Goal: Information Seeking & Learning: Learn about a topic

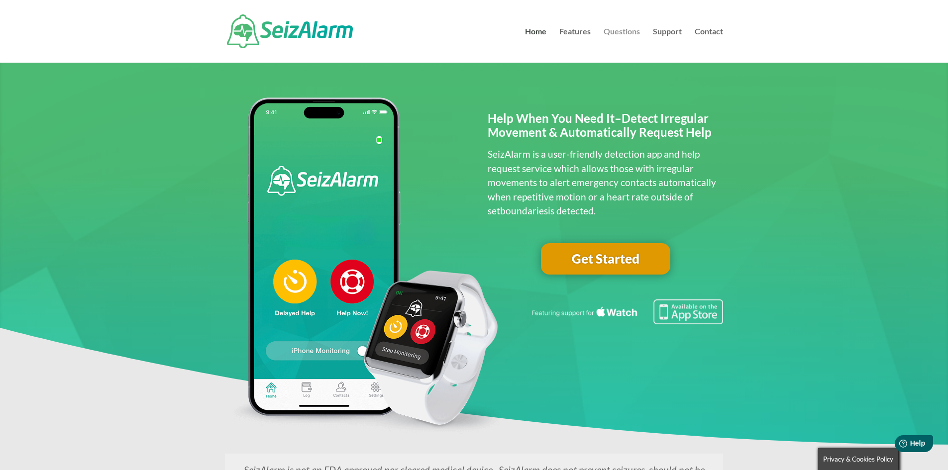
click at [622, 28] on link "Questions" at bounding box center [622, 45] width 36 height 35
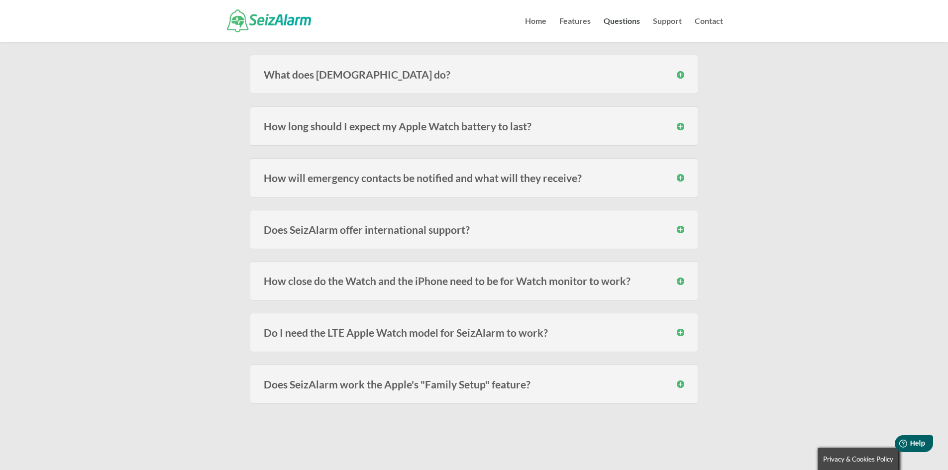
scroll to position [149, 0]
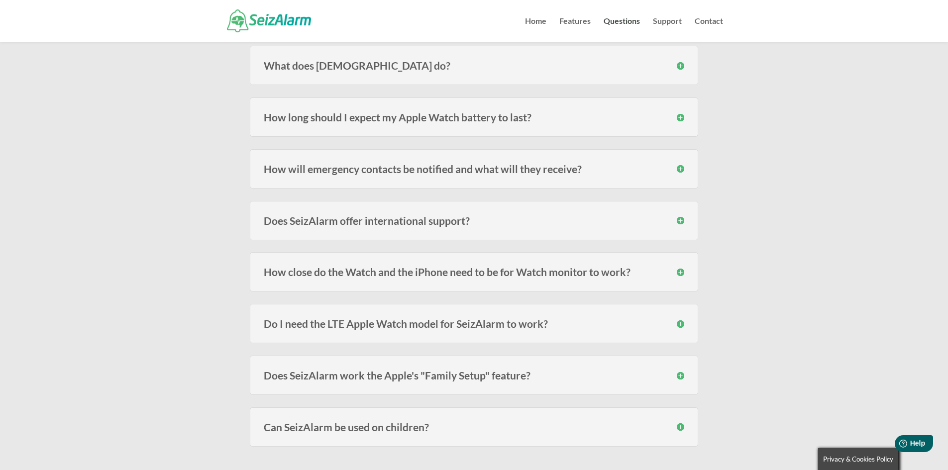
click at [499, 117] on h3 "How long should I expect my Apple Watch battery to last?" at bounding box center [474, 117] width 421 height 10
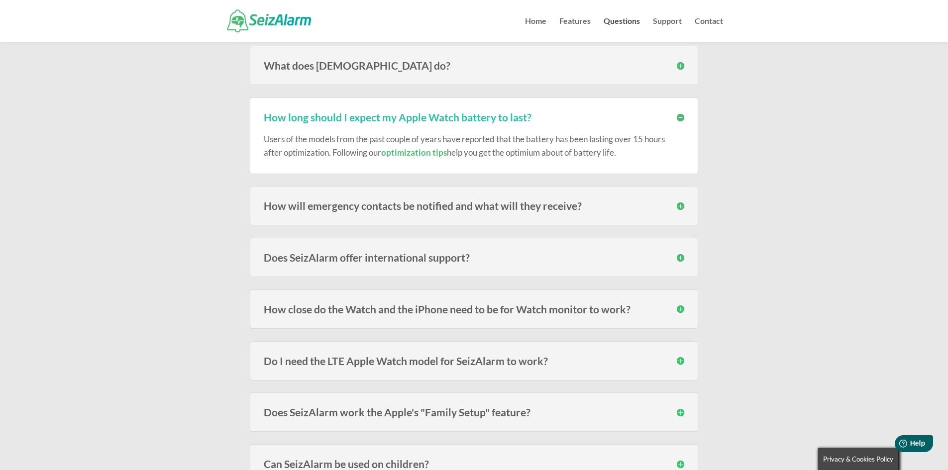
click at [585, 125] on div "Users of the models from the past couple of years have reported that the batter…" at bounding box center [474, 140] width 421 height 37
click at [576, 120] on h3 "How long should I expect my Apple Watch battery to last?" at bounding box center [474, 117] width 421 height 10
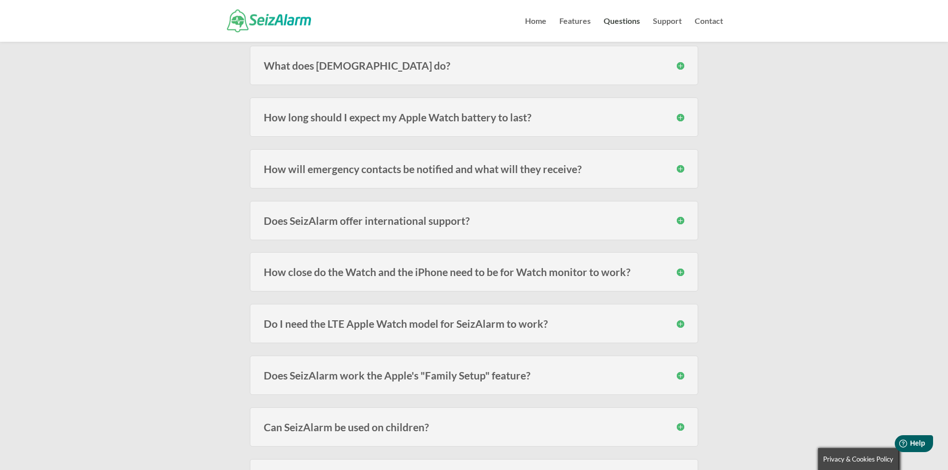
click at [561, 175] on div "How will emergency contacts be notified and what will they receive? Emergency c…" at bounding box center [474, 168] width 448 height 39
click at [625, 166] on h3 "How will emergency contacts be notified and what will they receive?" at bounding box center [474, 169] width 421 height 10
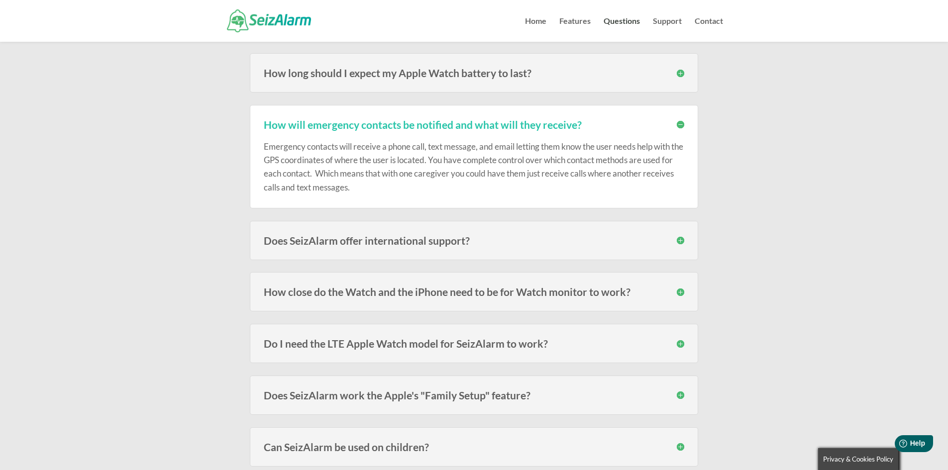
scroll to position [199, 0]
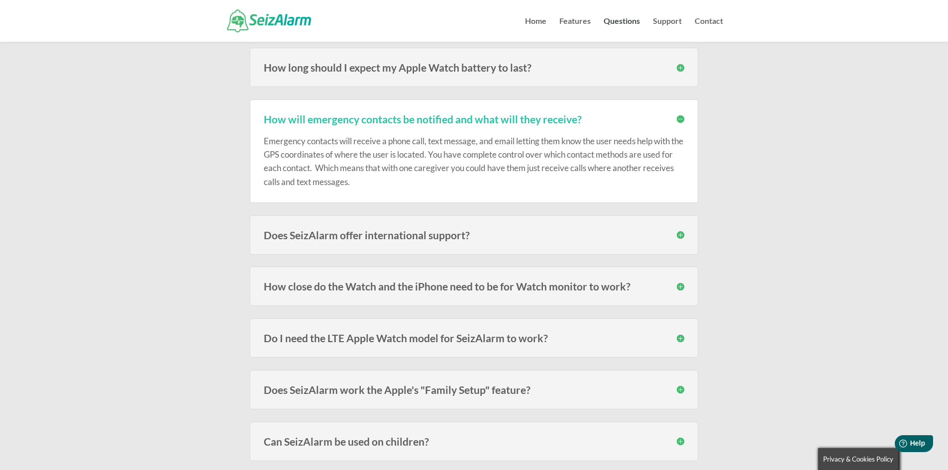
click at [445, 289] on h3 "How close do the Watch and the iPhone need to be for Watch monitor to work?" at bounding box center [474, 286] width 421 height 10
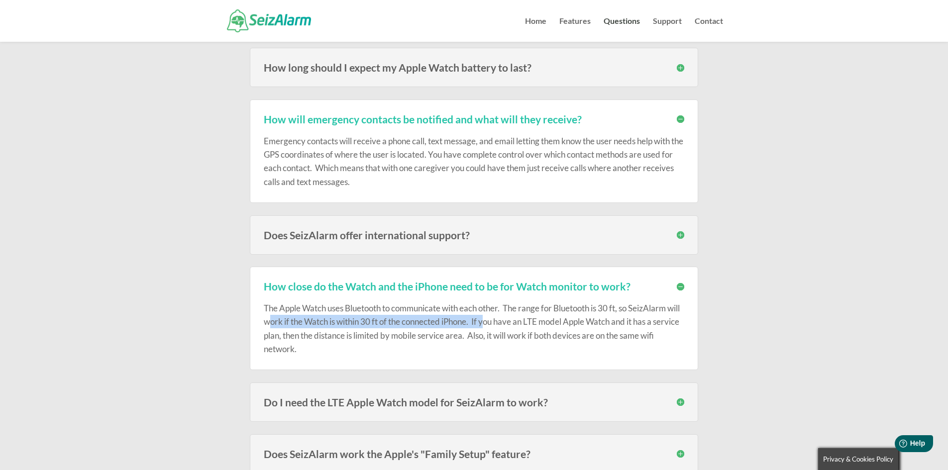
drag, startPoint x: 282, startPoint y: 321, endPoint x: 504, endPoint y: 322, distance: 222.5
click at [504, 322] on p "The Apple Watch uses Bluetooth to communicate with each other. The range for Bl…" at bounding box center [474, 329] width 421 height 54
click at [604, 318] on p "The Apple Watch uses Bluetooth to communicate with each other. The range for Bl…" at bounding box center [474, 329] width 421 height 54
drag, startPoint x: 498, startPoint y: 321, endPoint x: 613, endPoint y: 321, distance: 115.0
click at [613, 321] on p "The Apple Watch uses Bluetooth to communicate with each other. The range for Bl…" at bounding box center [474, 329] width 421 height 54
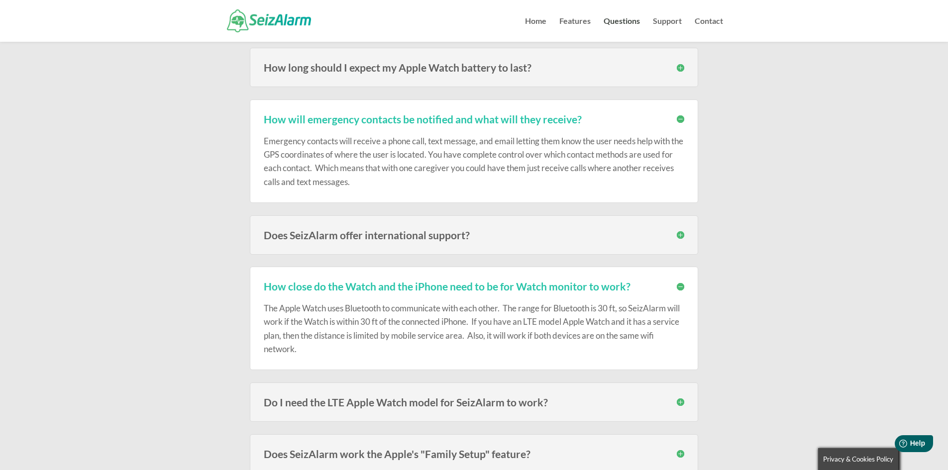
click at [630, 322] on p "The Apple Watch uses Bluetooth to communicate with each other. The range for Bl…" at bounding box center [474, 329] width 421 height 54
drag, startPoint x: 316, startPoint y: 336, endPoint x: 497, endPoint y: 332, distance: 181.2
click at [497, 332] on p "The Apple Watch uses Bluetooth to communicate with each other. The range for Bl…" at bounding box center [474, 329] width 421 height 54
click at [516, 334] on p "The Apple Watch uses Bluetooth to communicate with each other. The range for Bl…" at bounding box center [474, 329] width 421 height 54
drag, startPoint x: 493, startPoint y: 339, endPoint x: 670, endPoint y: 353, distance: 178.2
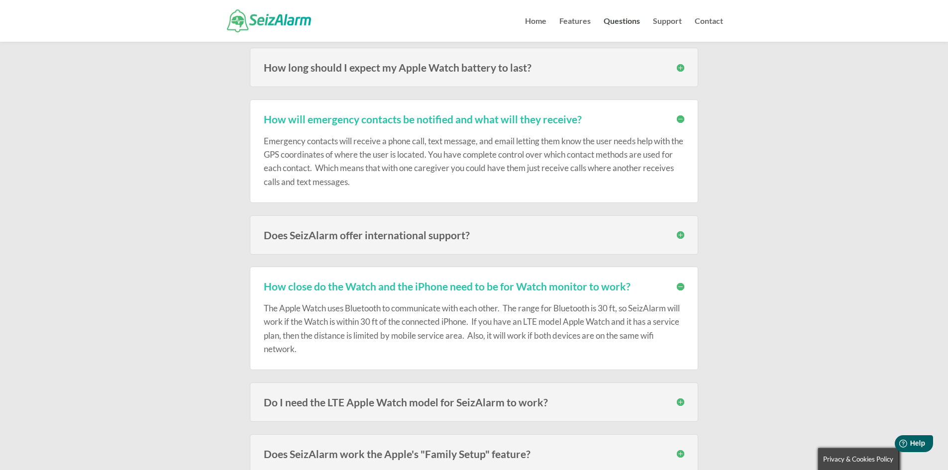
click at [670, 353] on p "The Apple Watch uses Bluetooth to communicate with each other. The range for Bl…" at bounding box center [474, 329] width 421 height 54
click at [487, 354] on p "The Apple Watch uses Bluetooth to communicate with each other. The range for Bl…" at bounding box center [474, 329] width 421 height 54
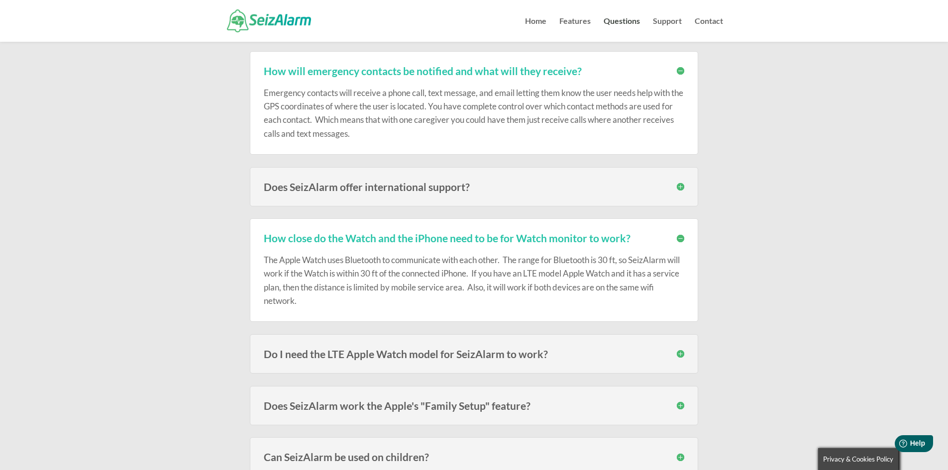
scroll to position [299, 0]
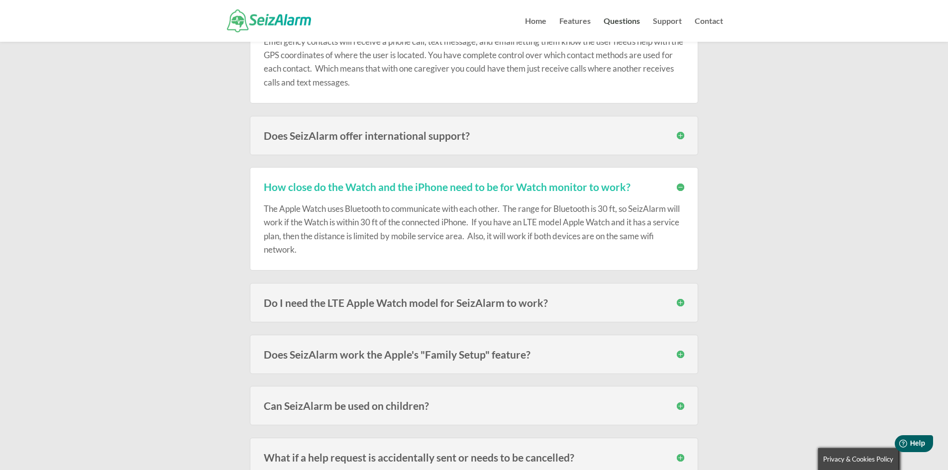
click at [594, 303] on h3 "Do I need the LTE Apple Watch model for SeizAlarm to work?" at bounding box center [474, 303] width 421 height 10
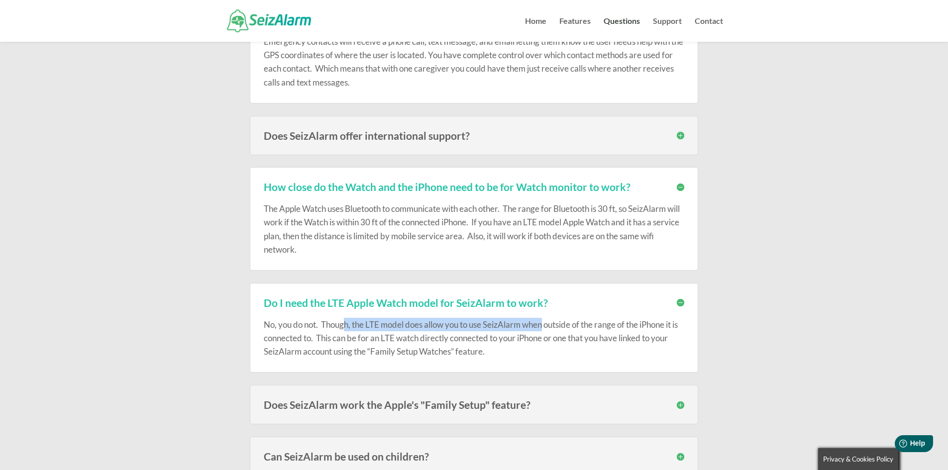
drag, startPoint x: 345, startPoint y: 325, endPoint x: 545, endPoint y: 325, distance: 199.6
click at [545, 325] on p "No, you do not. Though, the LTE model does allow you to use SeizAlarm when outs…" at bounding box center [474, 338] width 421 height 41
click at [597, 329] on p "No, you do not. Though, the LTE model does allow you to use SeizAlarm when outs…" at bounding box center [474, 338] width 421 height 41
drag, startPoint x: 368, startPoint y: 324, endPoint x: 389, endPoint y: 323, distance: 21.4
click at [389, 323] on p "No, you do not. Though, the LTE model does allow you to use SeizAlarm when outs…" at bounding box center [474, 338] width 421 height 41
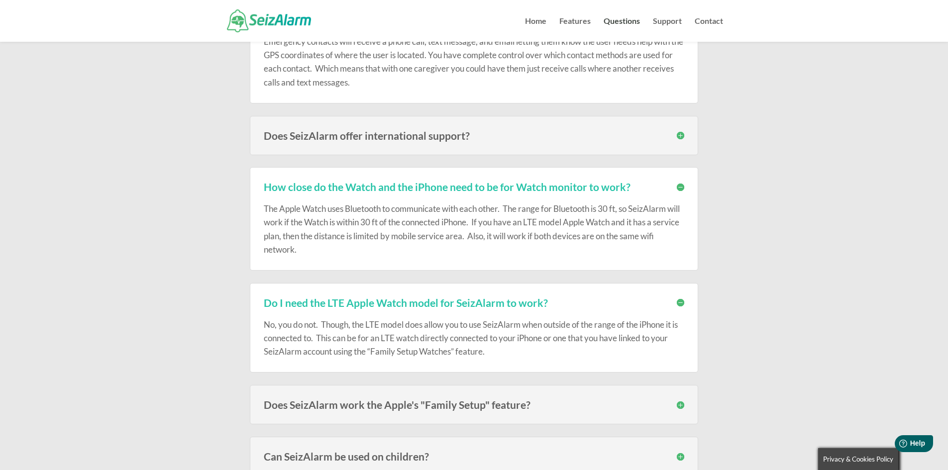
click at [439, 327] on p "No, you do not. Though, the LTE model does allow you to use SeizAlarm when outs…" at bounding box center [474, 338] width 421 height 41
drag, startPoint x: 378, startPoint y: 338, endPoint x: 421, endPoint y: 338, distance: 42.8
click at [421, 338] on p "No, you do not. Though, the LTE model does allow you to use SeizAlarm when outs…" at bounding box center [474, 338] width 421 height 41
click at [589, 331] on p "No, you do not. Though, the LTE model does allow you to use SeizAlarm when outs…" at bounding box center [474, 338] width 421 height 41
drag, startPoint x: 539, startPoint y: 325, endPoint x: 635, endPoint y: 325, distance: 95.6
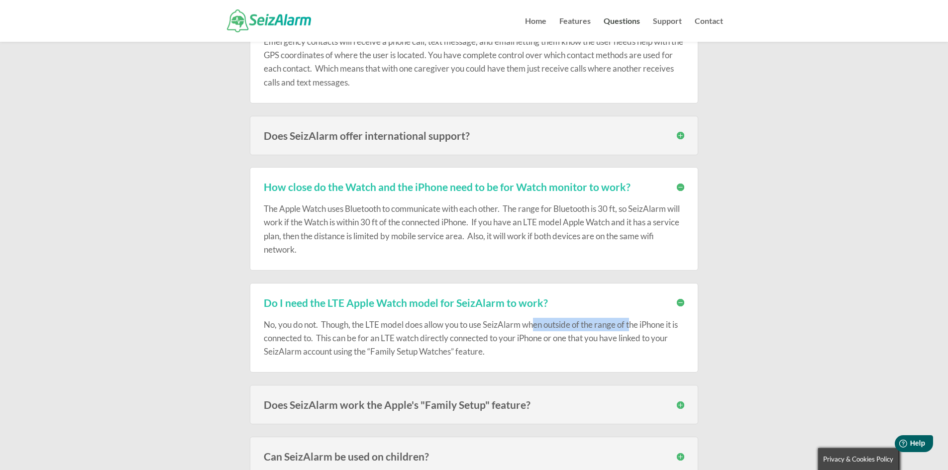
click at [635, 325] on p "No, you do not. Though, the LTE model does allow you to use SeizAlarm when outs…" at bounding box center [474, 338] width 421 height 41
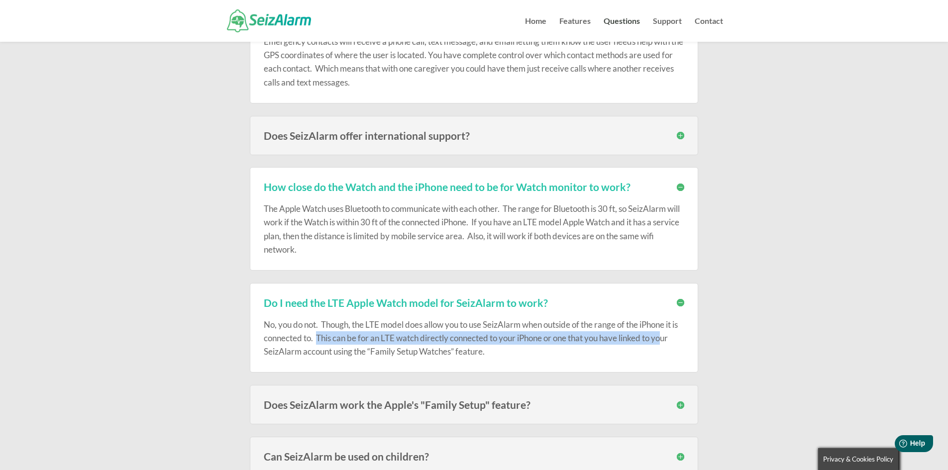
drag, startPoint x: 327, startPoint y: 338, endPoint x: 632, endPoint y: 358, distance: 305.2
click at [677, 338] on p "No, you do not. Though, the LTE model does allow you to use SeizAlarm when outs…" at bounding box center [474, 338] width 421 height 41
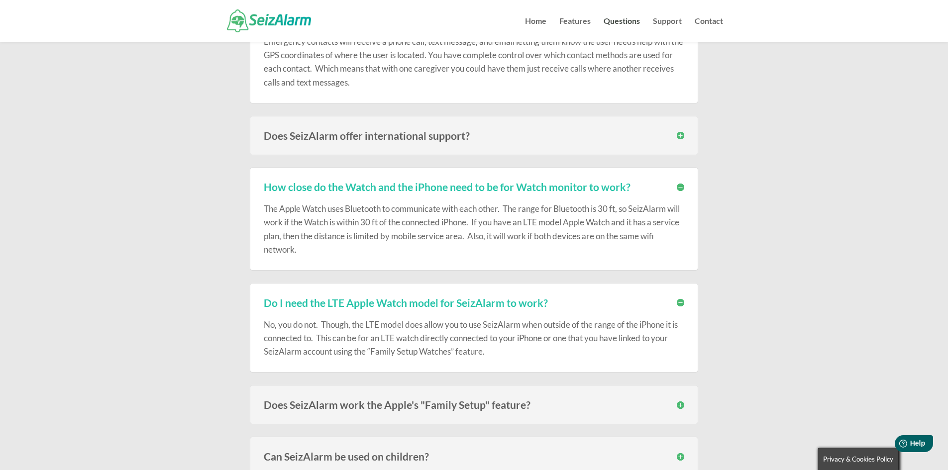
click at [628, 359] on div "Do I need the LTE Apple Watch model for SeizAlarm to work? No, you do not. Thou…" at bounding box center [474, 328] width 448 height 90
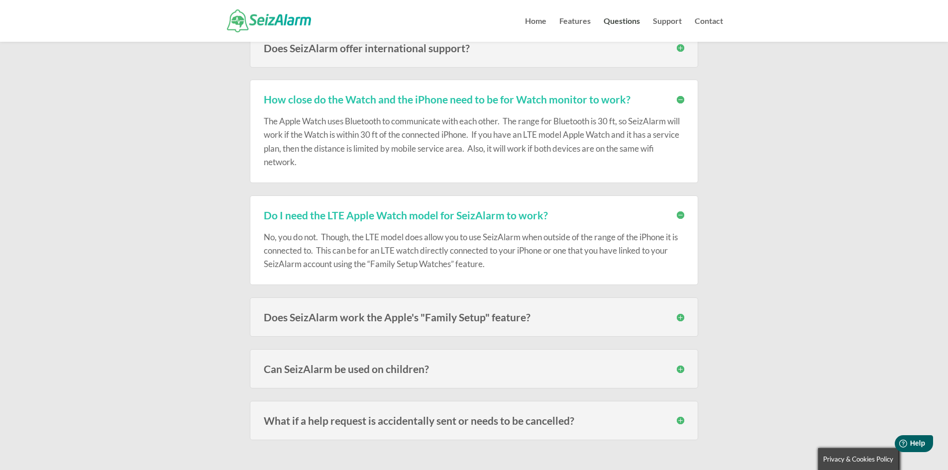
scroll to position [398, 0]
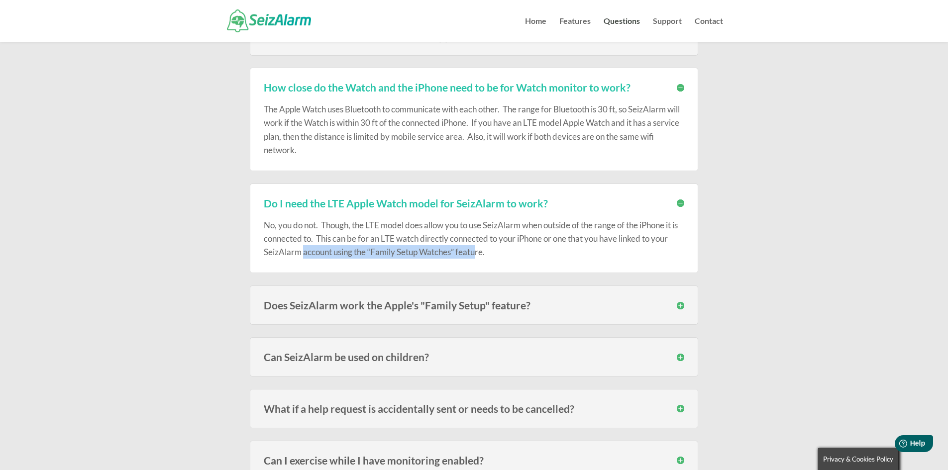
drag, startPoint x: 304, startPoint y: 249, endPoint x: 479, endPoint y: 253, distance: 174.7
click at [479, 253] on p "No, you do not. Though, the LTE model does allow you to use SeizAlarm when outs…" at bounding box center [474, 238] width 421 height 41
click at [518, 252] on p "No, you do not. Though, the LTE model does allow you to use SeizAlarm when outs…" at bounding box center [474, 238] width 421 height 41
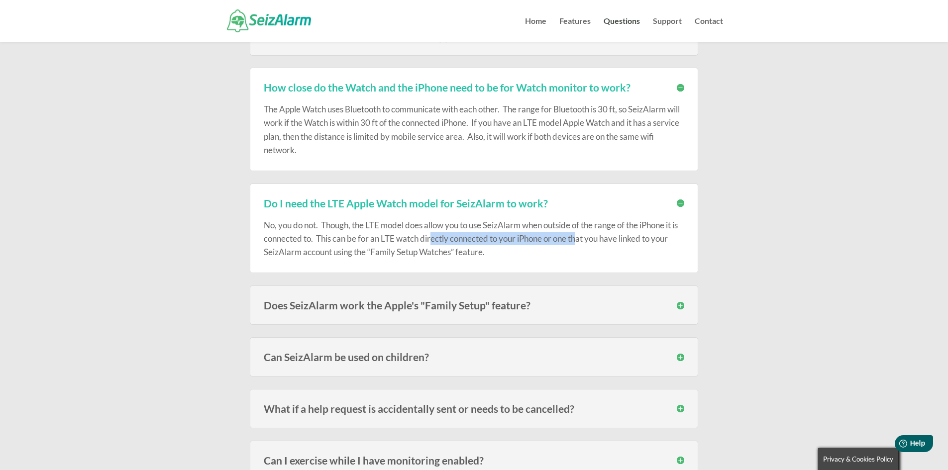
drag, startPoint x: 441, startPoint y: 240, endPoint x: 587, endPoint y: 240, distance: 145.8
click at [587, 240] on p "No, you do not. Though, the LTE model does allow you to use SeizAlarm when outs…" at bounding box center [474, 238] width 421 height 41
click at [622, 238] on p "No, you do not. Though, the LTE model does allow you to use SeizAlarm when outs…" at bounding box center [474, 238] width 421 height 41
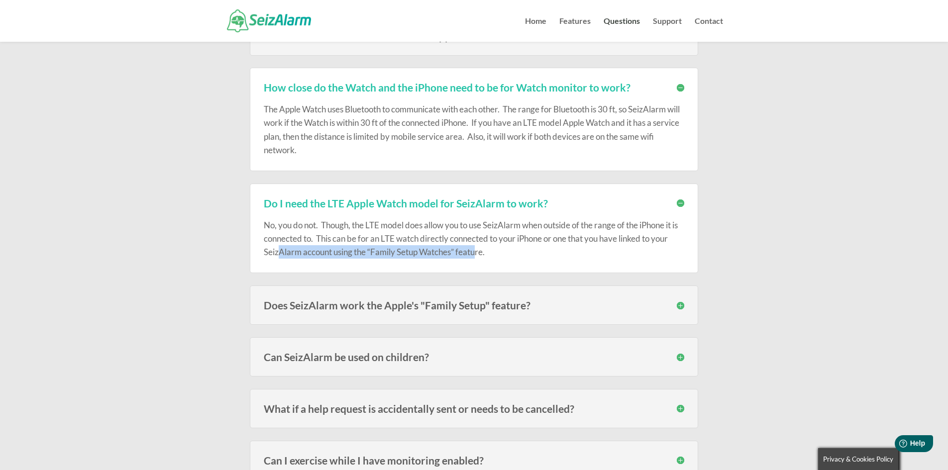
drag, startPoint x: 277, startPoint y: 251, endPoint x: 524, endPoint y: 248, distance: 246.4
click at [479, 251] on p "No, you do not. Though, the LTE model does allow you to use SeizAlarm when outs…" at bounding box center [474, 238] width 421 height 41
drag, startPoint x: 531, startPoint y: 248, endPoint x: 552, endPoint y: 244, distance: 22.3
click at [531, 248] on p "No, you do not. Though, the LTE model does allow you to use SeizAlarm when outs…" at bounding box center [474, 238] width 421 height 41
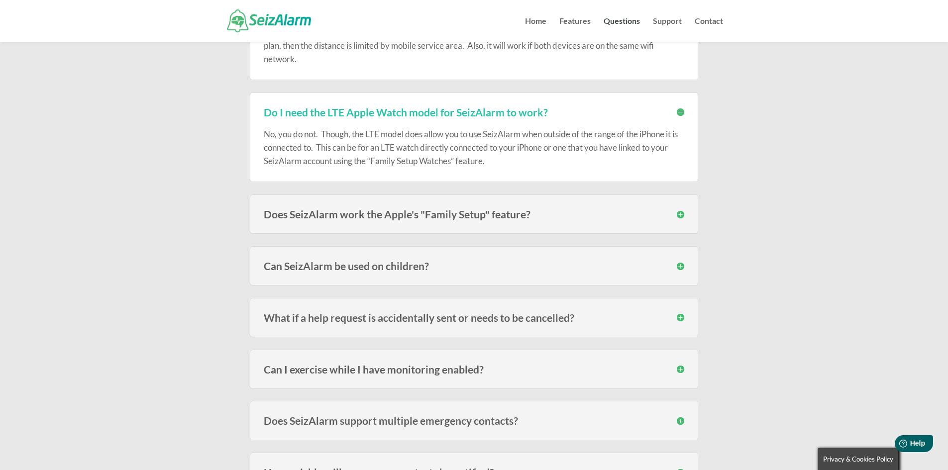
scroll to position [498, 0]
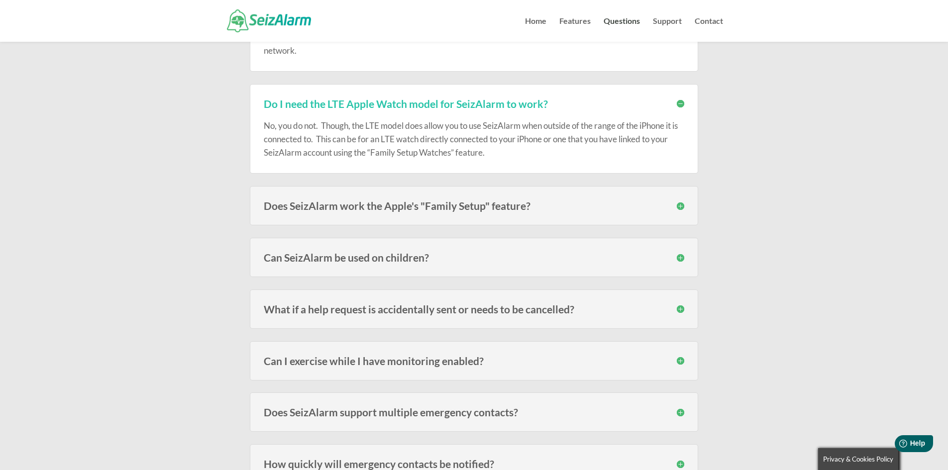
click at [573, 202] on h3 "Does SeizAlarm work the Apple's "Family Setup" feature?" at bounding box center [474, 206] width 421 height 10
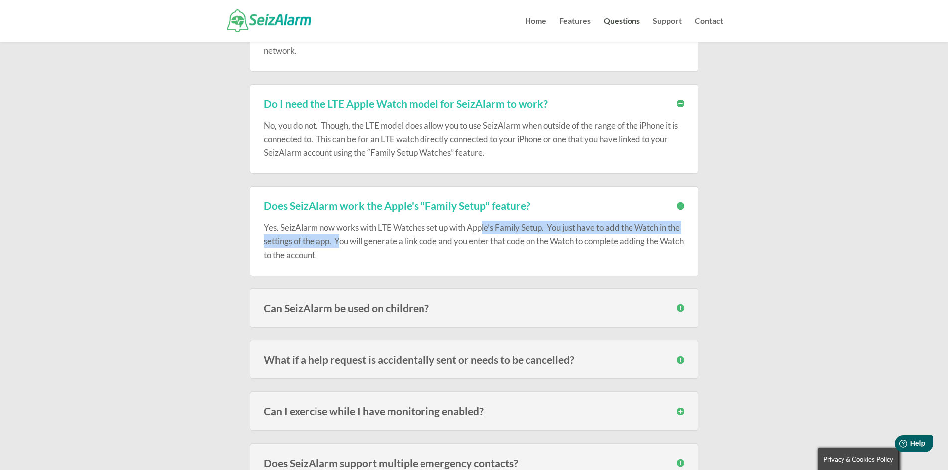
drag, startPoint x: 485, startPoint y: 227, endPoint x: 356, endPoint y: 238, distance: 128.9
click at [356, 238] on p "Yes. SeizAlarm now works with LTE Watches set up with Apple’s Family Setup. You…" at bounding box center [474, 241] width 421 height 41
click at [371, 241] on p "Yes. SeizAlarm now works with LTE Watches set up with Apple’s Family Setup. You…" at bounding box center [474, 241] width 421 height 41
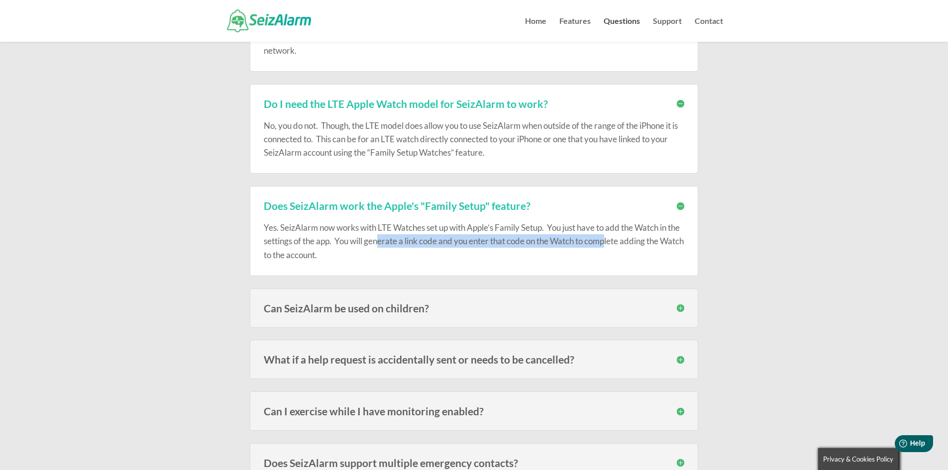
drag, startPoint x: 395, startPoint y: 240, endPoint x: 626, endPoint y: 243, distance: 230.9
click at [626, 243] on p "Yes. SeizAlarm now works with LTE Watches set up with Apple’s Family Setup. You…" at bounding box center [474, 241] width 421 height 41
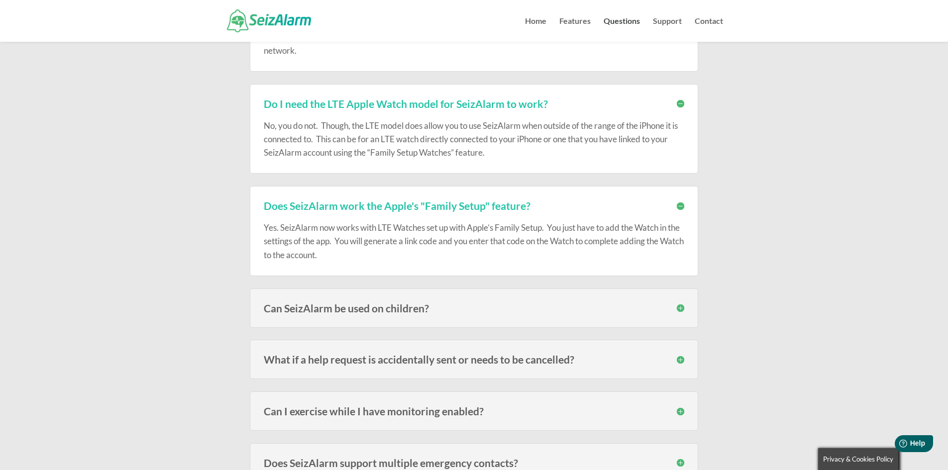
click at [624, 254] on p "Yes. SeizAlarm now works with LTE Watches set up with Apple’s Family Setup. You…" at bounding box center [474, 241] width 421 height 41
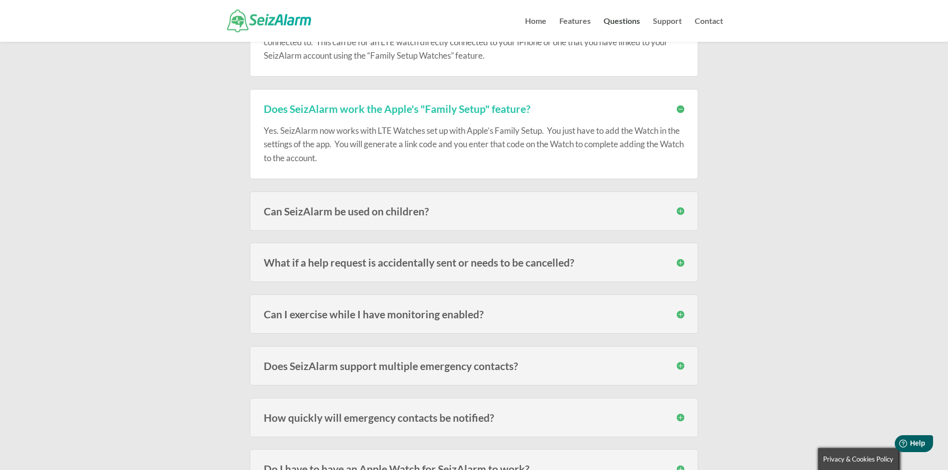
scroll to position [597, 0]
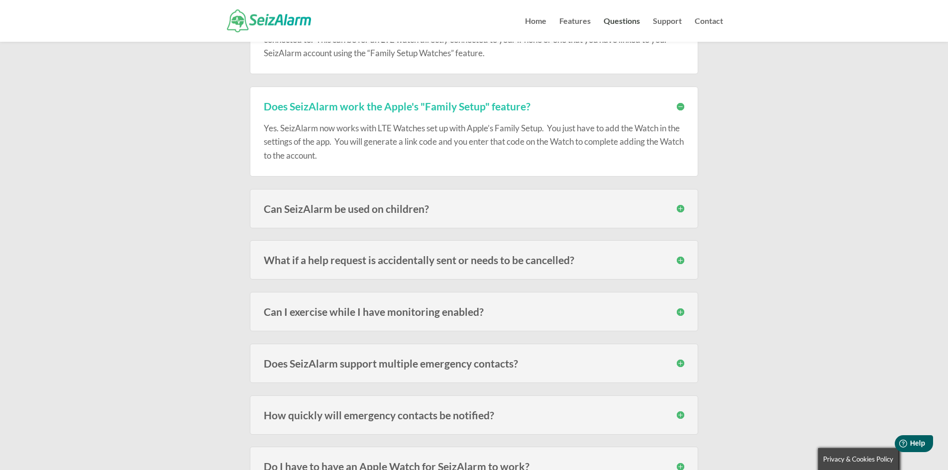
click at [468, 208] on h3 "Can SeizAlarm be used on children?" at bounding box center [474, 209] width 421 height 10
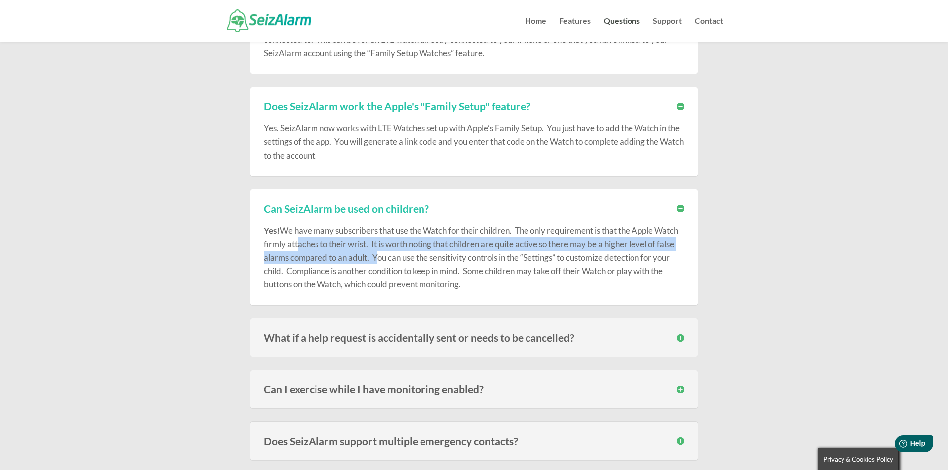
drag, startPoint x: 316, startPoint y: 245, endPoint x: 400, endPoint y: 254, distance: 85.1
click at [400, 254] on p "Yes! We have many subscribers that use the Watch for their children. The only r…" at bounding box center [474, 258] width 421 height 68
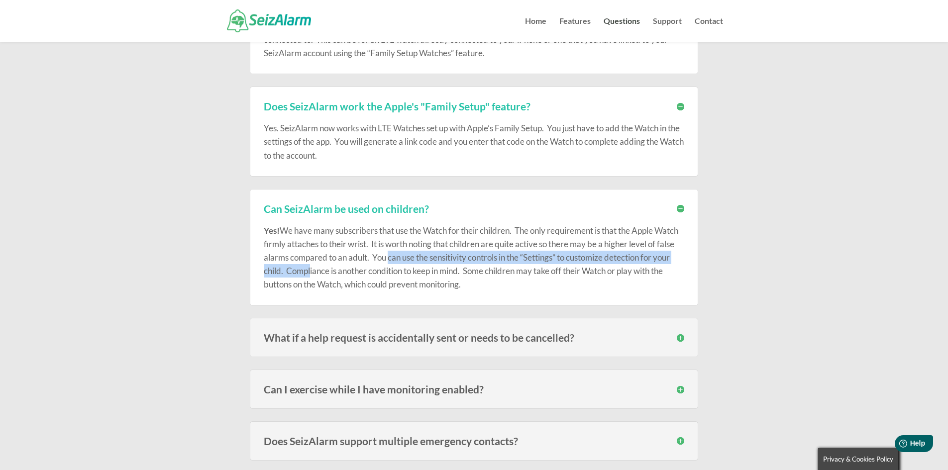
drag, startPoint x: 413, startPoint y: 257, endPoint x: 335, endPoint y: 266, distance: 78.2
click at [335, 266] on p "Yes! We have many subscribers that use the Watch for their children. The only r…" at bounding box center [474, 258] width 421 height 68
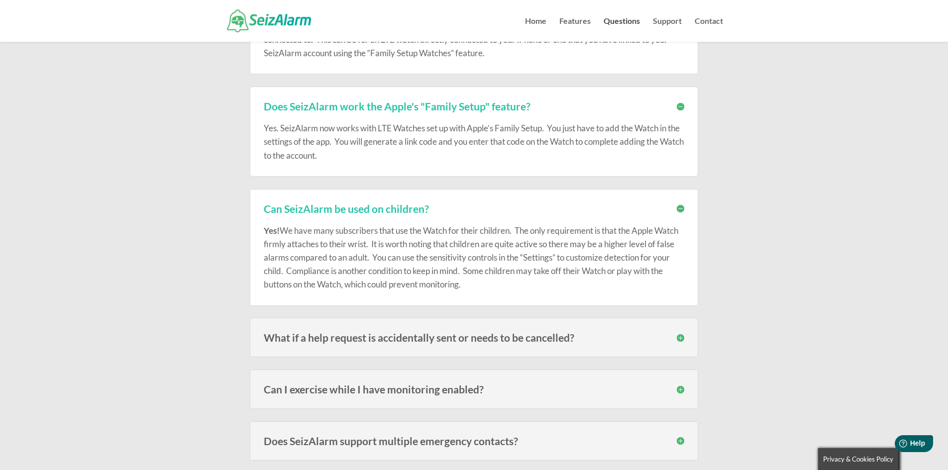
click at [362, 271] on p "Yes! We have many subscribers that use the Watch for their children. The only r…" at bounding box center [474, 258] width 421 height 68
drag, startPoint x: 390, startPoint y: 271, endPoint x: 527, endPoint y: 271, distance: 136.4
click at [527, 271] on p "Yes! We have many subscribers that use the Watch for their children. The only r…" at bounding box center [474, 258] width 421 height 68
click at [549, 271] on p "Yes! We have many subscribers that use the Watch for their children. The only r…" at bounding box center [474, 258] width 421 height 68
drag, startPoint x: 502, startPoint y: 272, endPoint x: 535, endPoint y: 285, distance: 35.5
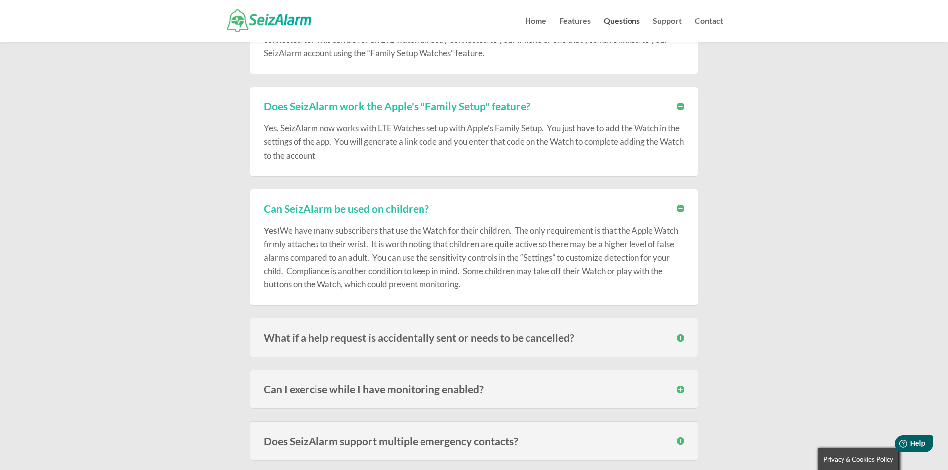
click at [503, 285] on p "Yes! We have many subscribers that use the Watch for their children. The only r…" at bounding box center [474, 258] width 421 height 68
click at [553, 287] on p "Yes! We have many subscribers that use the Watch for their children. The only r…" at bounding box center [474, 258] width 421 height 68
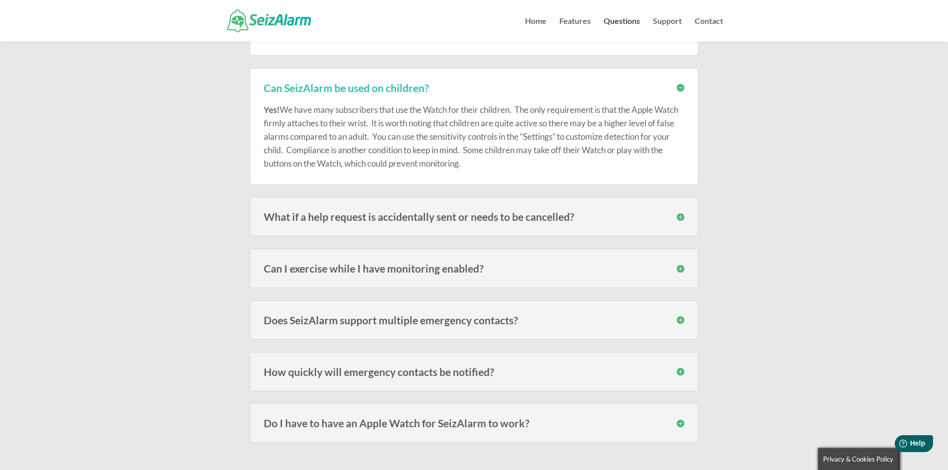
scroll to position [747, 0]
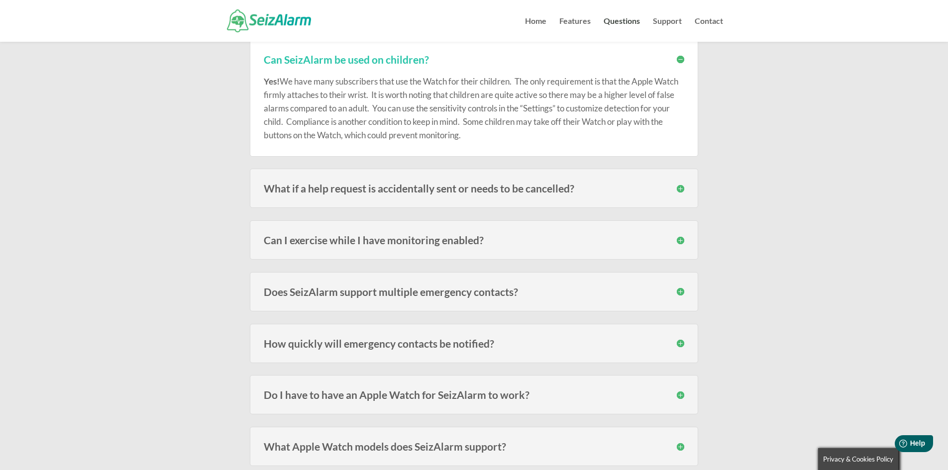
click at [324, 245] on h3 "Can I exercise while I have monitoring enabled?" at bounding box center [474, 240] width 421 height 10
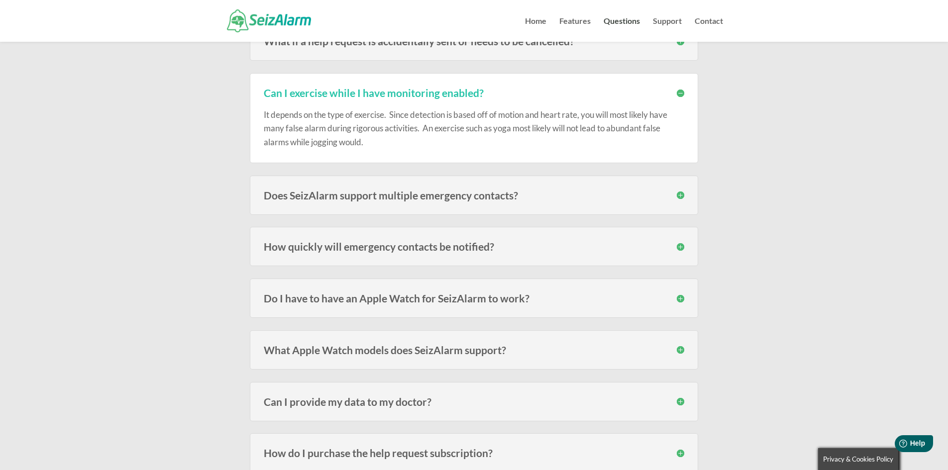
scroll to position [896, 0]
click at [553, 180] on div "Does SeizAlarm support multiple emergency contacts? Yes! You will be asked for …" at bounding box center [474, 193] width 448 height 39
click at [559, 193] on h3 "Does SeizAlarm support multiple emergency contacts?" at bounding box center [474, 193] width 421 height 10
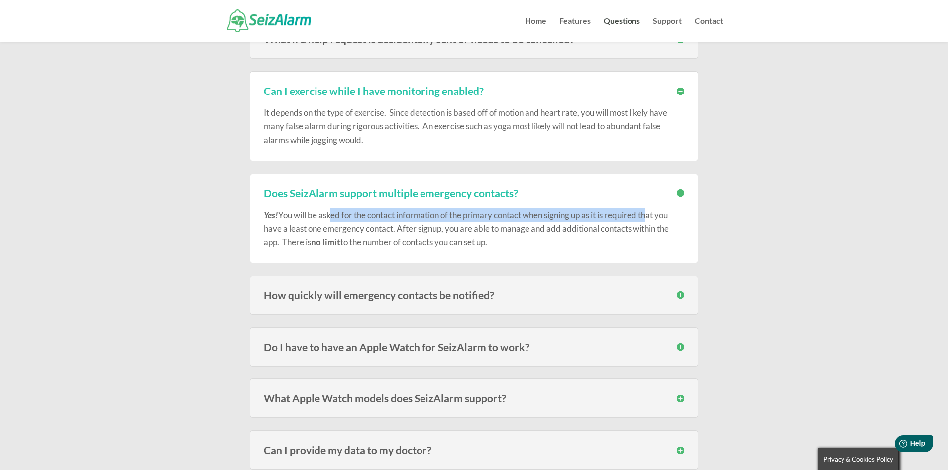
drag, startPoint x: 348, startPoint y: 216, endPoint x: 650, endPoint y: 219, distance: 302.1
click at [650, 219] on p "Yes! You will be asked for the contact information of the primary contact when …" at bounding box center [474, 229] width 421 height 41
click at [647, 227] on p "Yes! You will be asked for the contact information of the primary contact when …" at bounding box center [474, 229] width 421 height 41
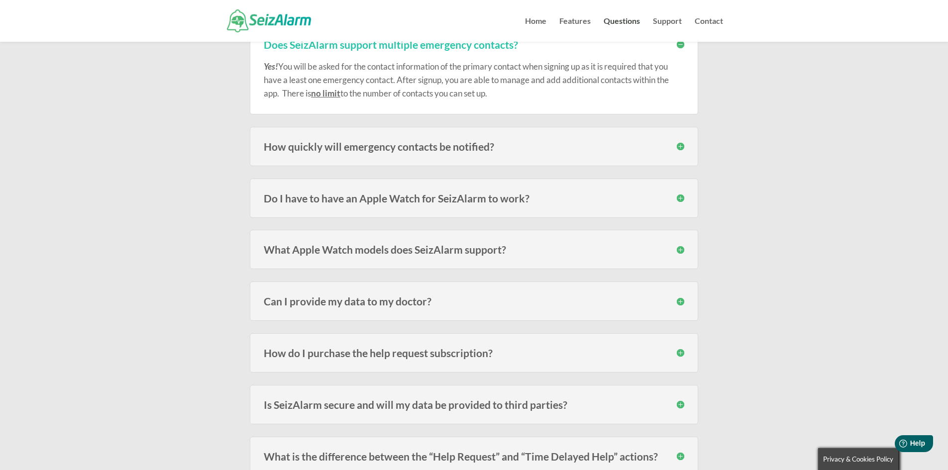
scroll to position [1045, 0]
click at [586, 165] on div "How quickly will emergency contacts be notified? Speed varies on carrier signal…" at bounding box center [474, 145] width 448 height 39
click at [586, 151] on div "How quickly will emergency contacts be notified? Speed varies on carrier signal…" at bounding box center [474, 145] width 448 height 39
click at [480, 148] on h3 "How quickly will emergency contacts be notified?" at bounding box center [474, 146] width 421 height 10
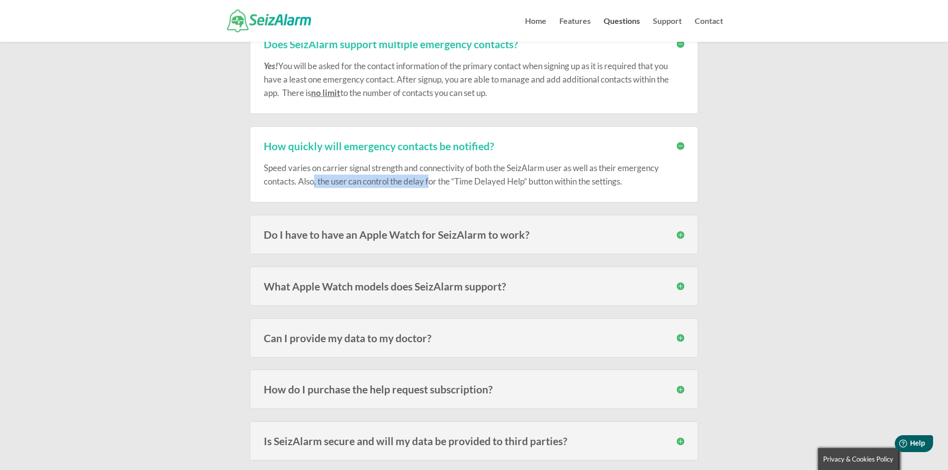
drag, startPoint x: 315, startPoint y: 181, endPoint x: 432, endPoint y: 182, distance: 117.5
click at [432, 182] on div "Speed varies on carrier signal strength and connectivity of both the SeizAlarm …" at bounding box center [474, 169] width 421 height 37
click at [593, 234] on h3 "Do I have to have an Apple Watch for SeizAlarm to work?" at bounding box center [474, 234] width 421 height 10
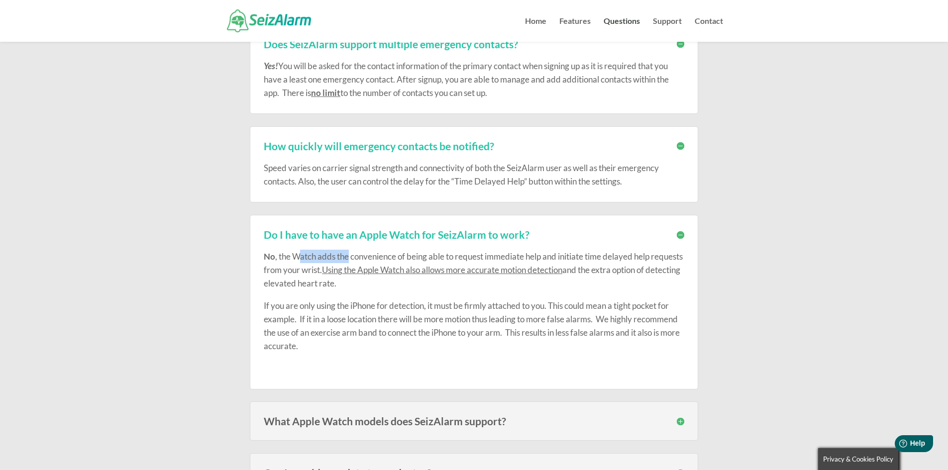
drag, startPoint x: 300, startPoint y: 255, endPoint x: 349, endPoint y: 255, distance: 49.8
click at [349, 255] on p "No , the Watch adds the convenience of being able to request immediate help and…" at bounding box center [474, 274] width 421 height 49
click at [364, 255] on p "No , the Watch adds the convenience of being able to request immediate help and…" at bounding box center [474, 274] width 421 height 49
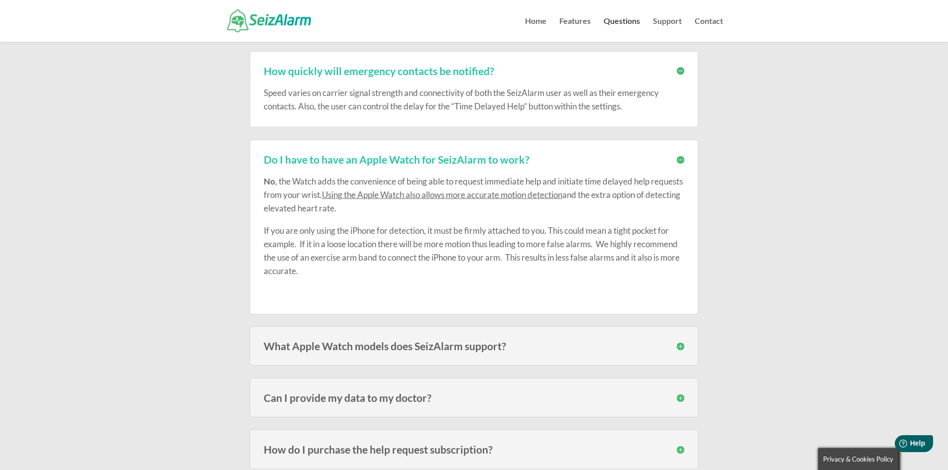
scroll to position [1194, 0]
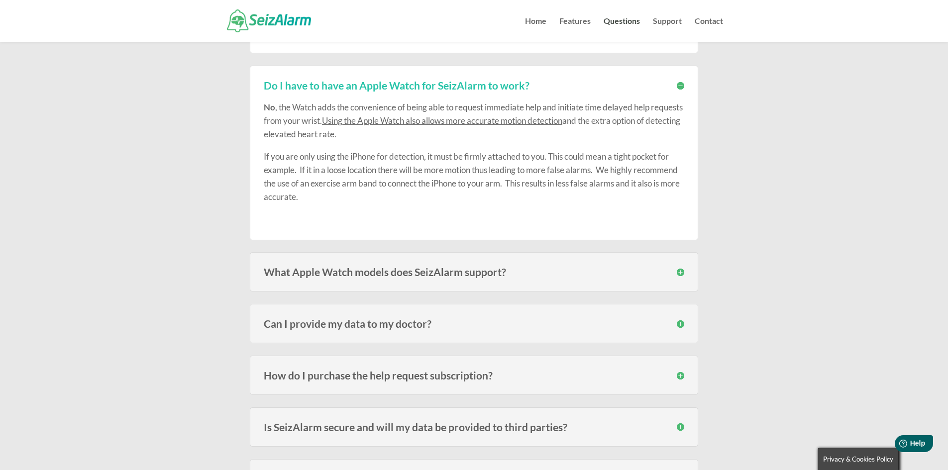
click at [352, 275] on h3 "What Apple Watch models does SeizAlarm support?" at bounding box center [474, 272] width 421 height 10
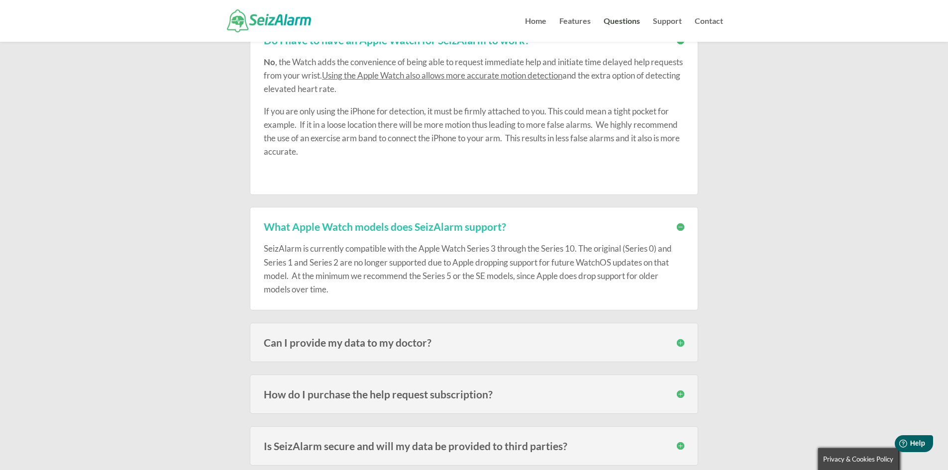
scroll to position [1244, 0]
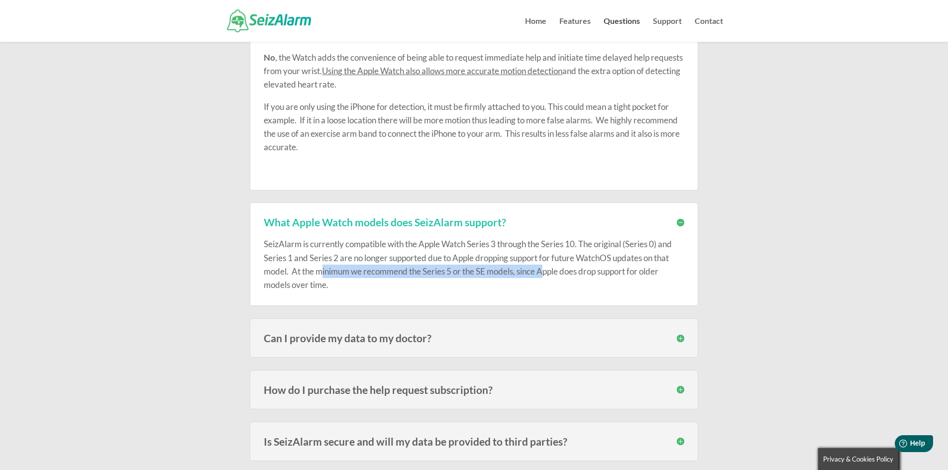
drag, startPoint x: 321, startPoint y: 271, endPoint x: 545, endPoint y: 271, distance: 224.5
click at [545, 271] on p "SeizAlarm is currently compatible with the Apple Watch Series 3 through the Ser…" at bounding box center [474, 264] width 421 height 54
click at [609, 273] on p "SeizAlarm is currently compatible with the Apple Watch Series 3 through the Ser…" at bounding box center [474, 264] width 421 height 54
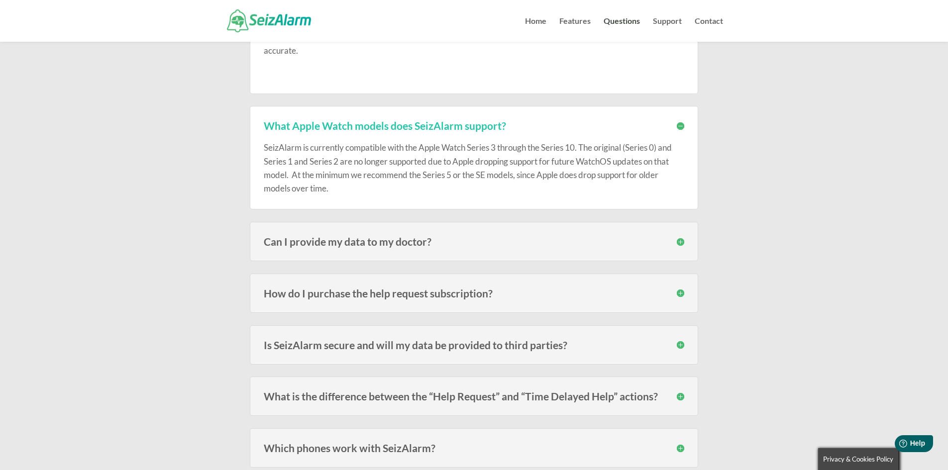
scroll to position [1344, 0]
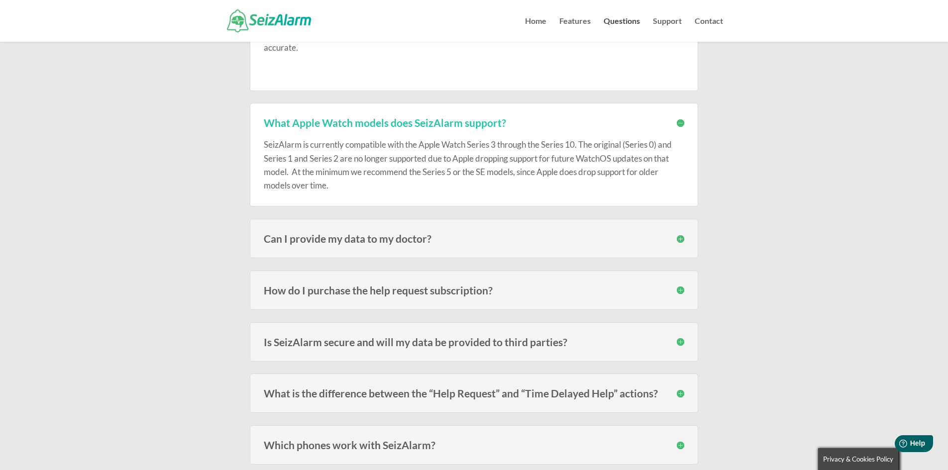
click at [474, 240] on h3 "Can I provide my data to my doctor?" at bounding box center [474, 238] width 421 height 10
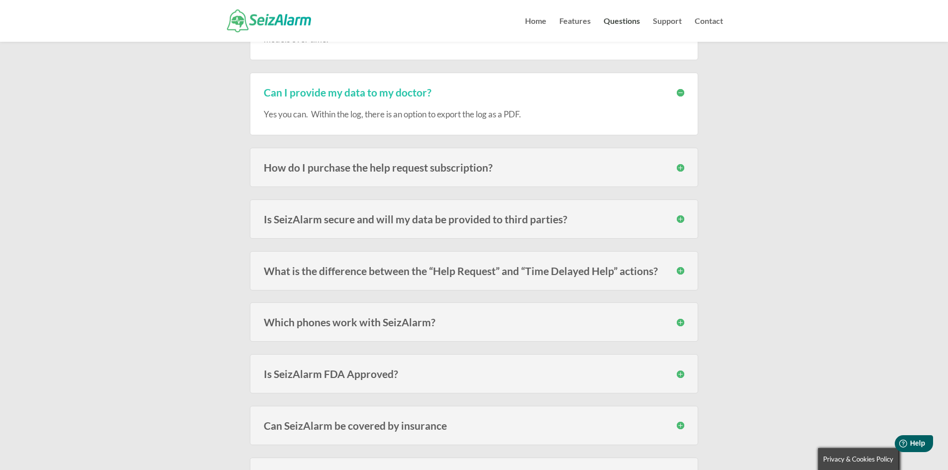
scroll to position [1493, 0]
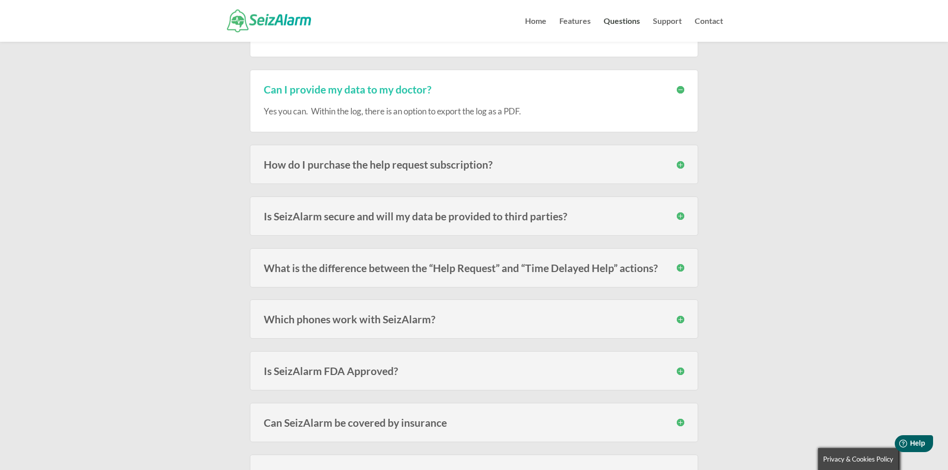
click at [443, 324] on h3 "Which phones work with SeizAlarm?" at bounding box center [474, 319] width 421 height 10
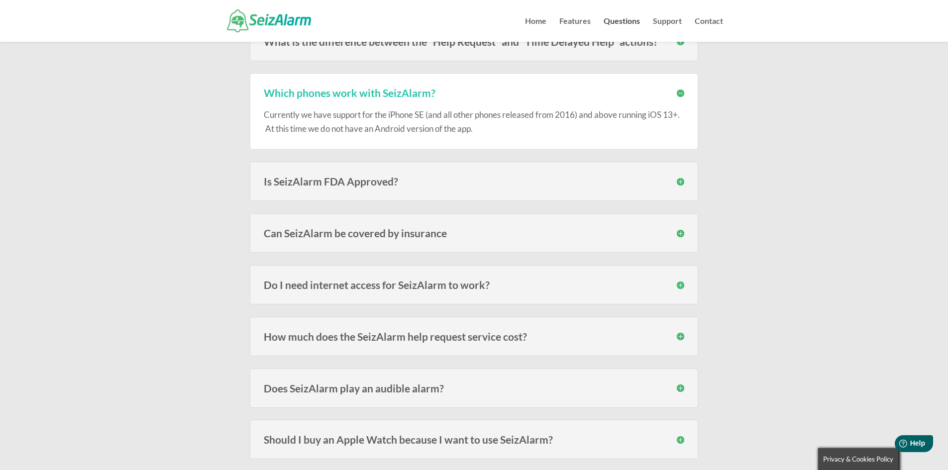
scroll to position [1742, 0]
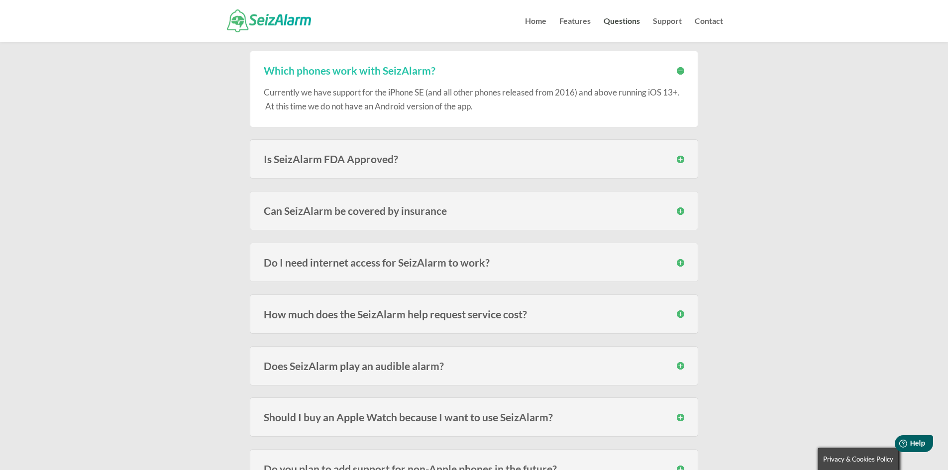
click at [460, 164] on h3 "Is SeizAlarm FDA Approved?" at bounding box center [474, 159] width 421 height 10
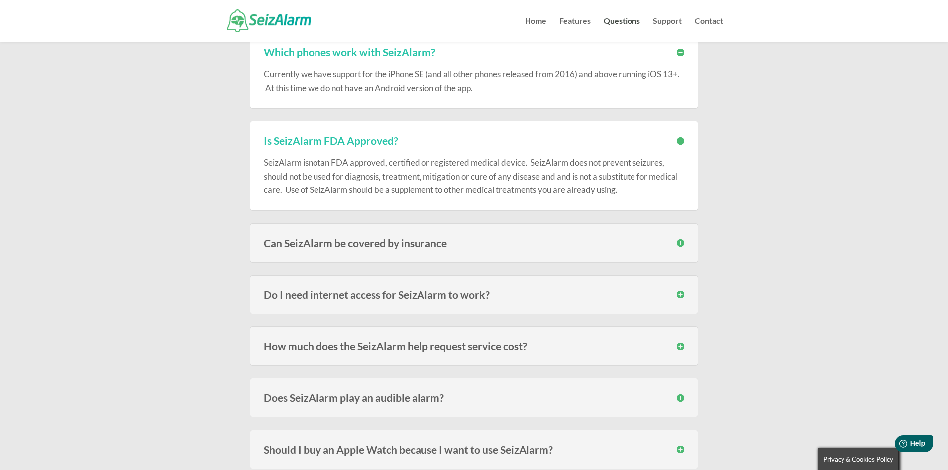
scroll to position [1792, 0]
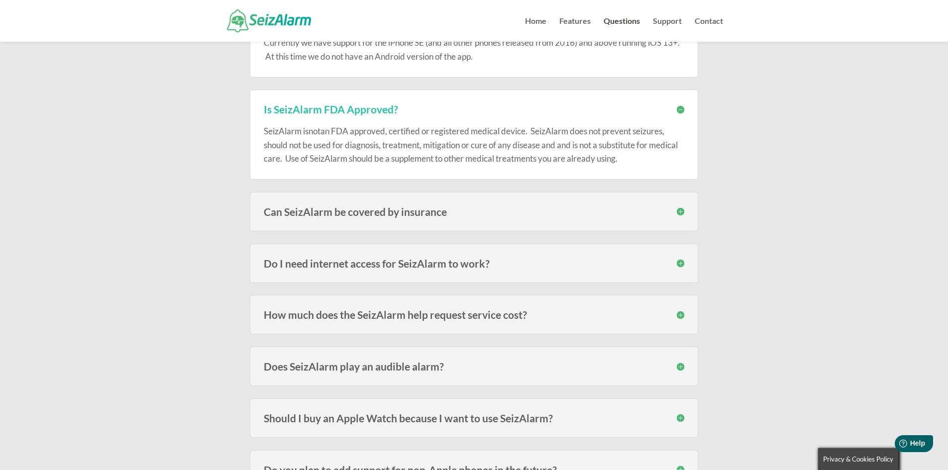
click at [532, 216] on h3 "Can SeizAlarm be covered by insurance" at bounding box center [474, 212] width 421 height 10
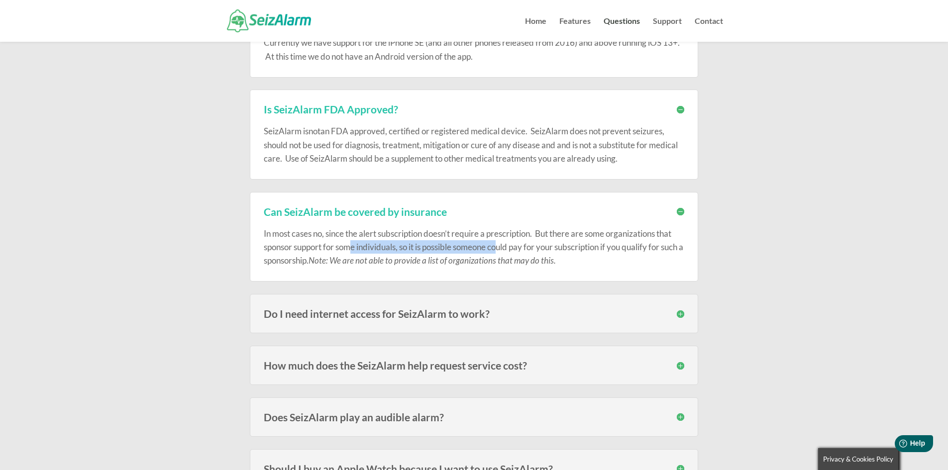
drag, startPoint x: 353, startPoint y: 250, endPoint x: 504, endPoint y: 250, distance: 150.3
click at [504, 250] on p "In most cases no, since the alert subscription doesn’t require a prescription. …" at bounding box center [474, 247] width 421 height 41
click at [539, 247] on p "In most cases no, since the alert subscription doesn’t require a prescription. …" at bounding box center [474, 247] width 421 height 41
drag, startPoint x: 577, startPoint y: 245, endPoint x: 662, endPoint y: 245, distance: 85.1
click at [662, 245] on p "In most cases no, since the alert subscription doesn’t require a prescription. …" at bounding box center [474, 247] width 421 height 41
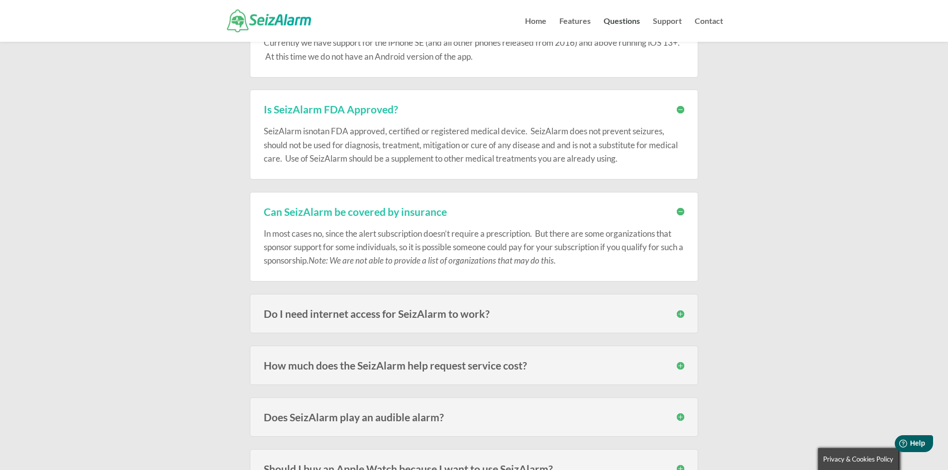
click at [302, 258] on p "In most cases no, since the alert subscription doesn’t require a prescription. …" at bounding box center [474, 247] width 421 height 41
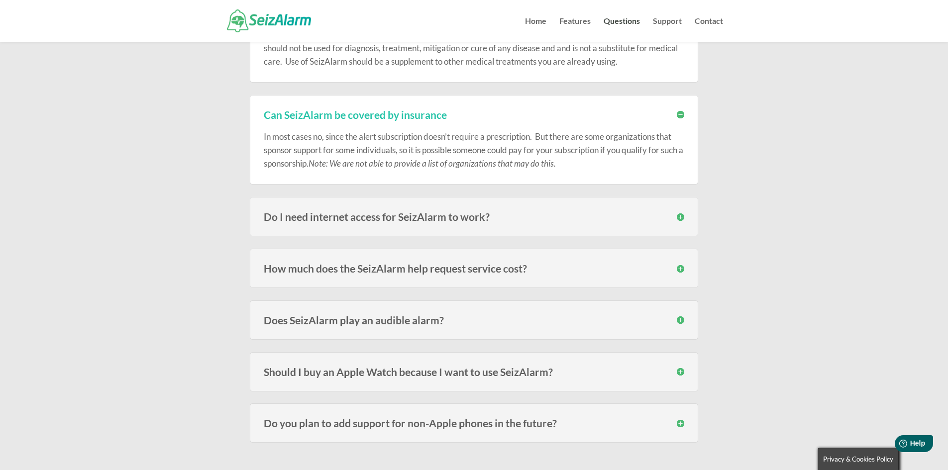
scroll to position [1891, 0]
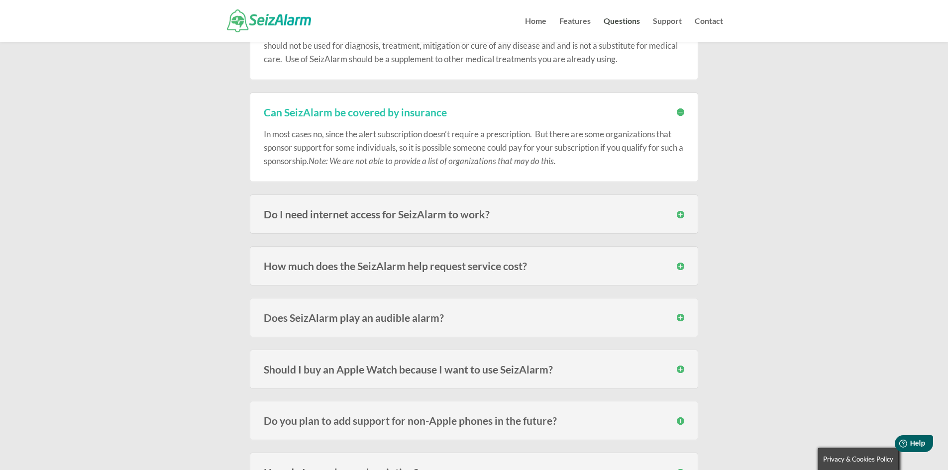
click at [539, 215] on h3 "Do I need internet access for SeizAlarm to work?" at bounding box center [474, 214] width 421 height 10
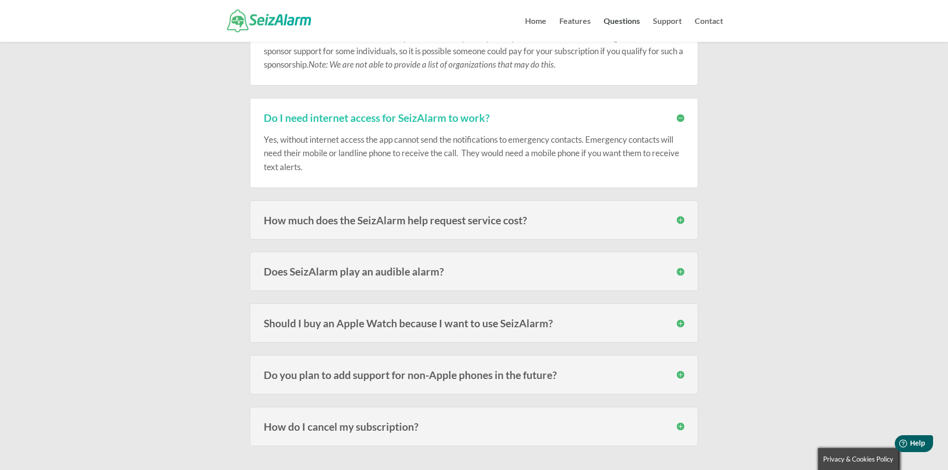
scroll to position [1991, 0]
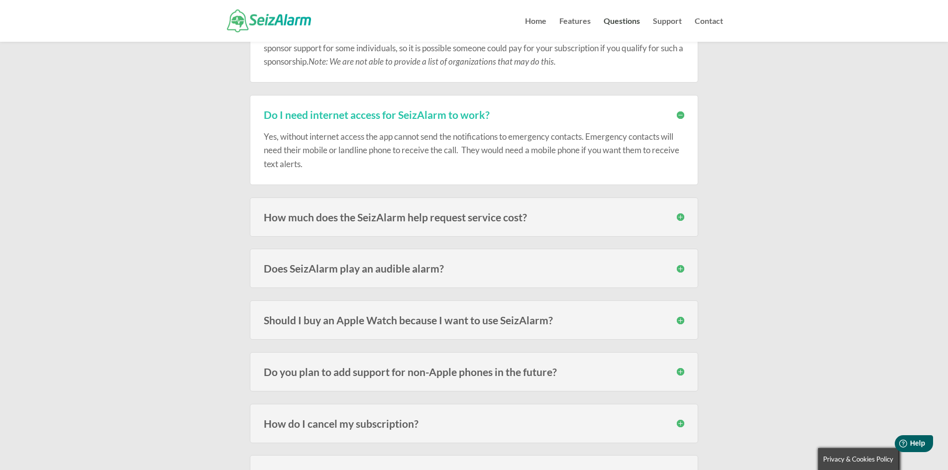
click at [554, 217] on h3 "How much does the SeizAlarm help request service cost?" at bounding box center [474, 217] width 421 height 10
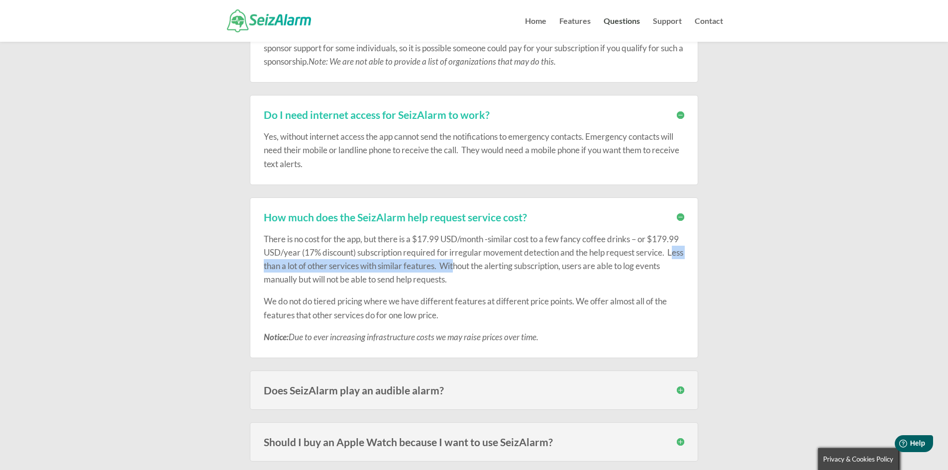
drag, startPoint x: 305, startPoint y: 265, endPoint x: 534, endPoint y: 271, distance: 229.5
click at [508, 270] on p "There is no cost for the app, but there is a $17.99 USD/month -similar cost to …" at bounding box center [474, 263] width 421 height 63
click at [589, 271] on p "There is no cost for the app, but there is a $17.99 USD/month -similar cost to …" at bounding box center [474, 263] width 421 height 63
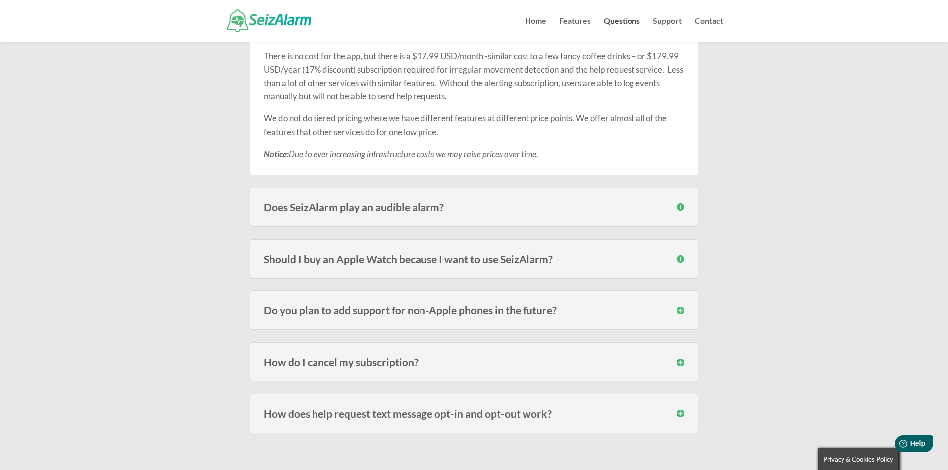
scroll to position [2190, 0]
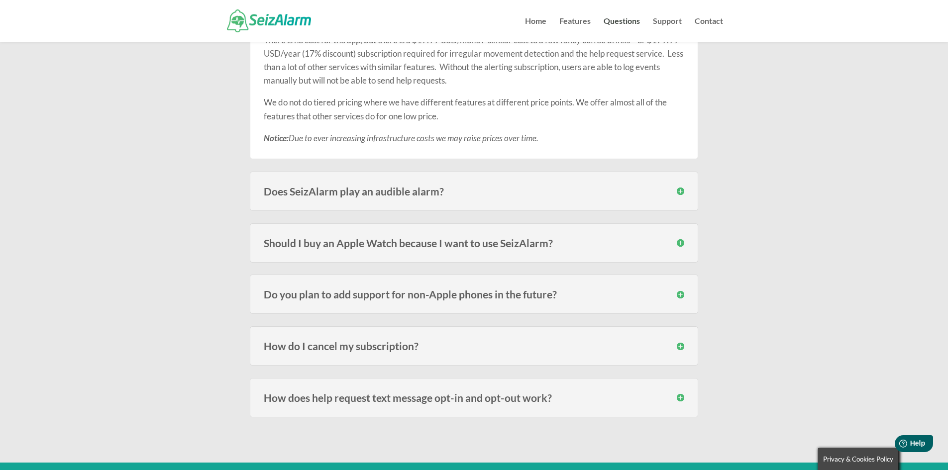
click at [456, 194] on h3 "Does SeizAlarm play an audible alarm?" at bounding box center [474, 191] width 421 height 10
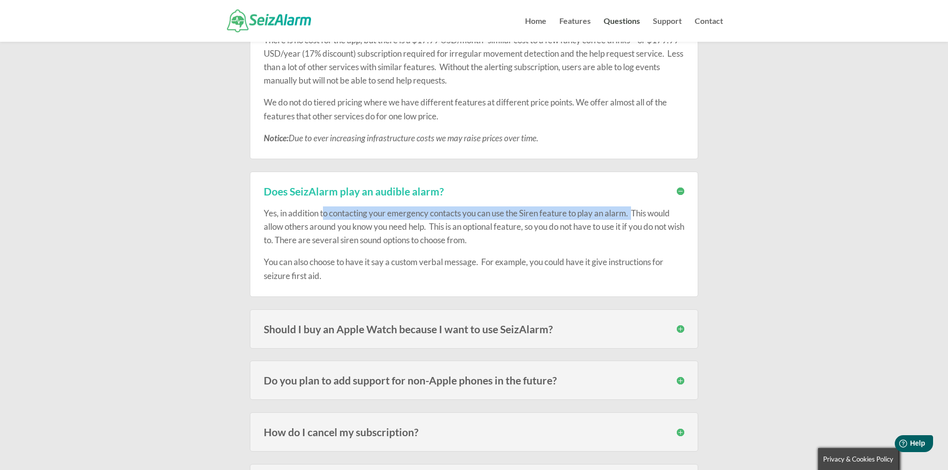
drag, startPoint x: 323, startPoint y: 213, endPoint x: 637, endPoint y: 204, distance: 313.2
click at [637, 204] on div "Yes, in addition to contacting your emergency contacts you can use the Siren fe…" at bounding box center [474, 240] width 421 height 86
click at [312, 227] on p "Yes, in addition to contacting your emergency contacts you can use the Siren fe…" at bounding box center [474, 231] width 421 height 49
drag, startPoint x: 441, startPoint y: 227, endPoint x: 633, endPoint y: 225, distance: 191.6
click at [633, 225] on p "Yes, in addition to contacting your emergency contacts you can use the Siren fe…" at bounding box center [474, 231] width 421 height 49
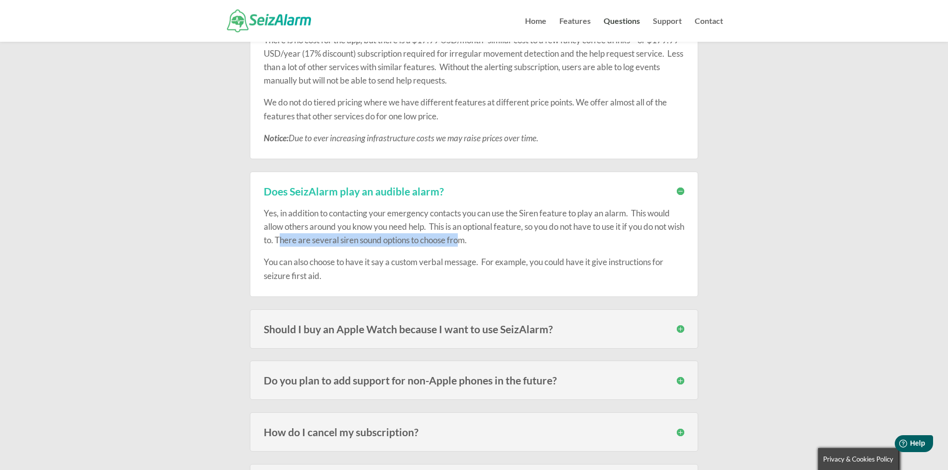
drag, startPoint x: 297, startPoint y: 244, endPoint x: 502, endPoint y: 240, distance: 205.6
click at [482, 244] on p "Yes, in addition to contacting your emergency contacts you can use the Siren fe…" at bounding box center [474, 231] width 421 height 49
click at [534, 235] on p "Yes, in addition to contacting your emergency contacts you can use the Siren fe…" at bounding box center [474, 231] width 421 height 49
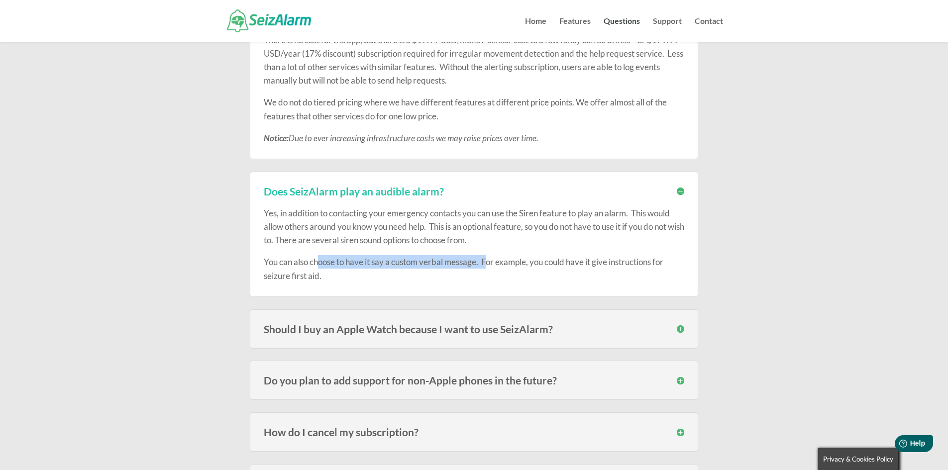
drag, startPoint x: 369, startPoint y: 263, endPoint x: 487, endPoint y: 261, distance: 118.0
click at [487, 261] on p "You can also choose to have it say a custom verbal message. For example, you co…" at bounding box center [474, 268] width 421 height 27
drag, startPoint x: 559, startPoint y: 274, endPoint x: 573, endPoint y: 267, distance: 15.6
click at [560, 274] on p "You can also choose to have it say a custom verbal message. For example, you co…" at bounding box center [474, 268] width 421 height 27
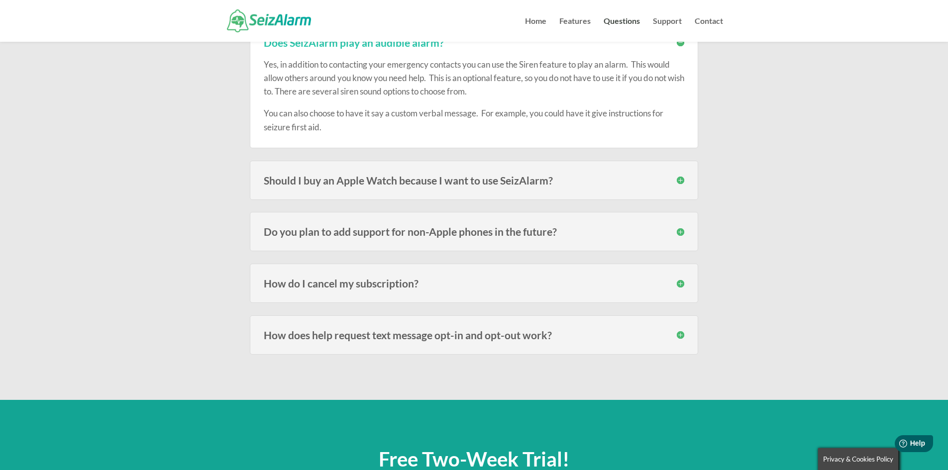
scroll to position [2339, 0]
click at [327, 179] on h3 "Should I buy an Apple Watch because I want to use SeizAlarm?" at bounding box center [474, 180] width 421 height 10
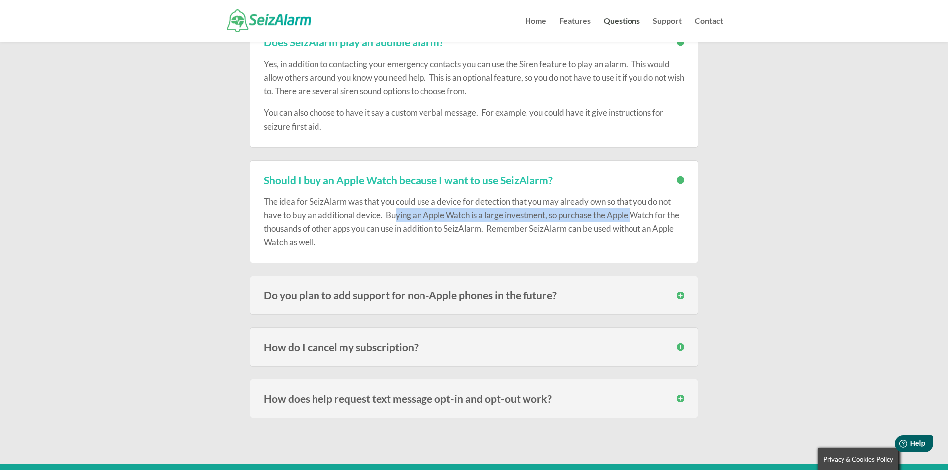
drag, startPoint x: 399, startPoint y: 218, endPoint x: 636, endPoint y: 219, distance: 236.4
click at [636, 219] on div "The idea for SeizAlarm was that you could use a device for detection that you m…" at bounding box center [474, 217] width 421 height 64
click at [639, 231] on div "The idea for SeizAlarm was that you could use a device for detection that you m…" at bounding box center [474, 217] width 421 height 64
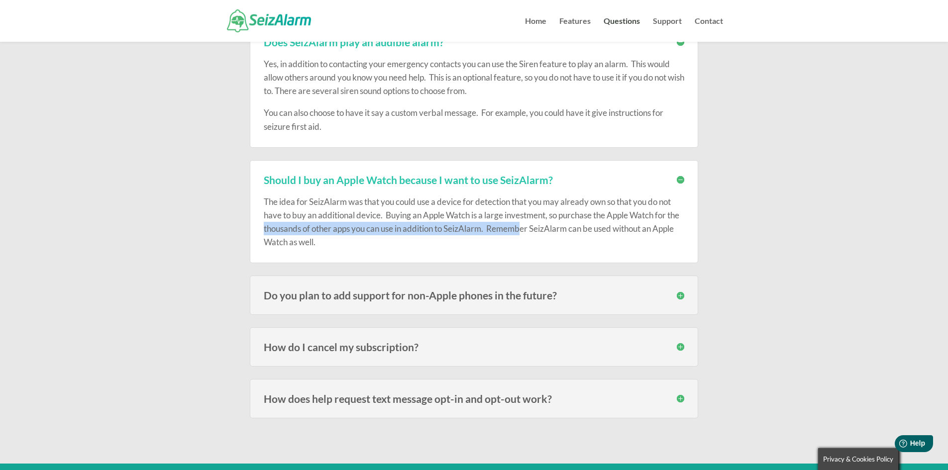
drag, startPoint x: 277, startPoint y: 230, endPoint x: 537, endPoint y: 222, distance: 259.9
click at [537, 222] on div "The idea for SeizAlarm was that you could use a device for detection that you m…" at bounding box center [474, 217] width 421 height 64
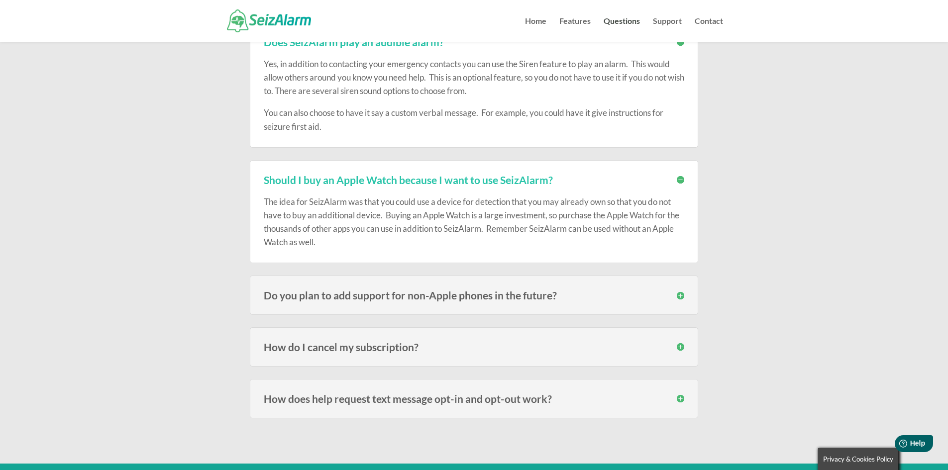
click at [638, 223] on div "The idea for SeizAlarm was that you could use a device for detection that you m…" at bounding box center [474, 217] width 421 height 64
click at [640, 295] on h3 "Do you plan to add support for non-Apple phones in the future?" at bounding box center [474, 295] width 421 height 10
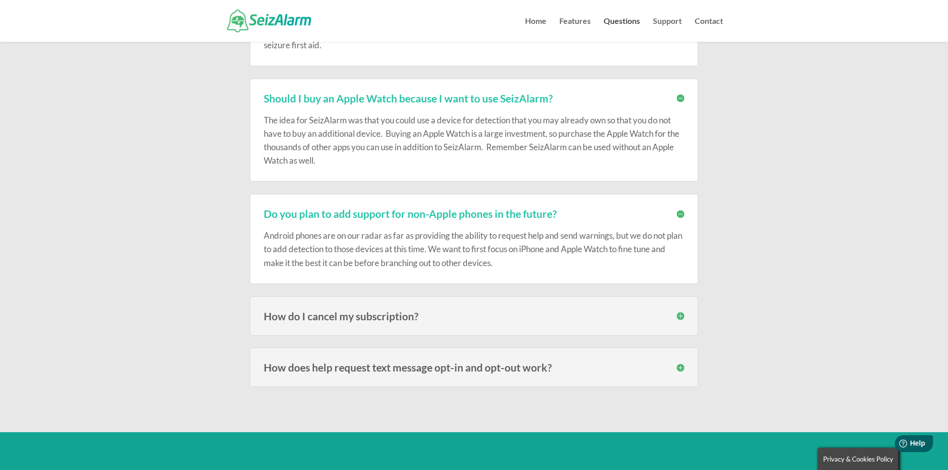
scroll to position [2439, 0]
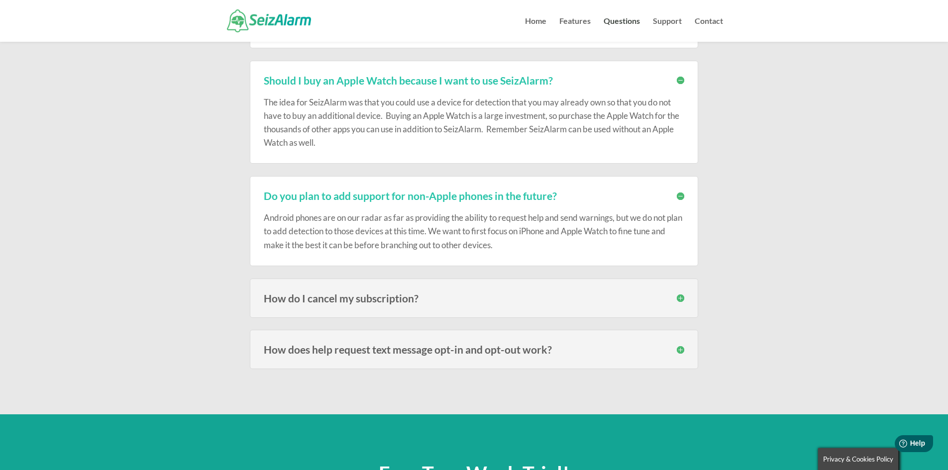
click at [459, 298] on h3 "How do I cancel my subscription?" at bounding box center [474, 298] width 421 height 10
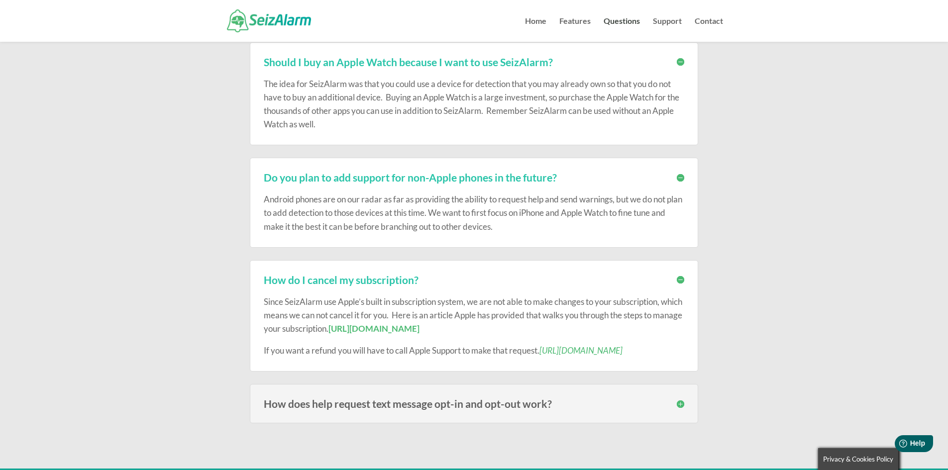
scroll to position [2488, 0]
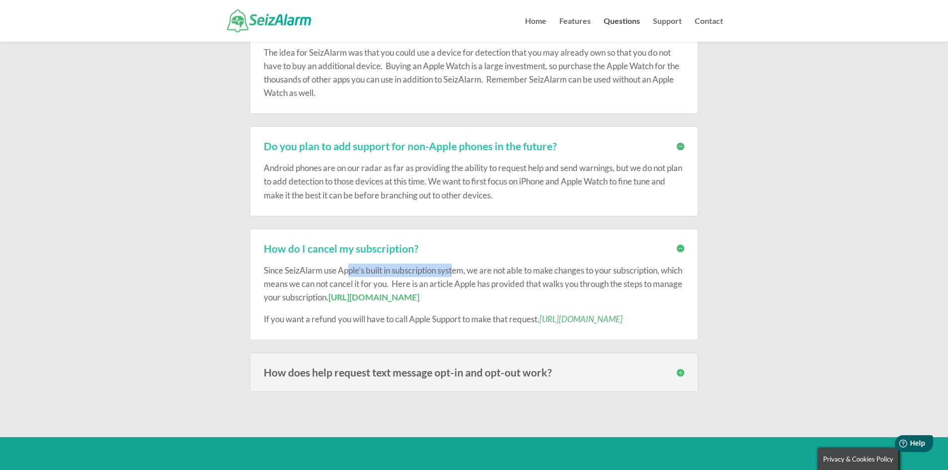
drag, startPoint x: 348, startPoint y: 271, endPoint x: 456, endPoint y: 271, distance: 108.5
click at [456, 271] on p "Since SeizAlarm use Apple’s built in subscription system, we are not able to ma…" at bounding box center [474, 288] width 421 height 49
click at [464, 271] on p "Since SeizAlarm use Apple’s built in subscription system, we are not able to ma…" at bounding box center [474, 288] width 421 height 49
drag, startPoint x: 285, startPoint y: 280, endPoint x: 421, endPoint y: 280, distance: 135.9
click at [421, 280] on p "Since SeizAlarm use Apple’s built in subscription system, we are not able to ma…" at bounding box center [474, 288] width 421 height 49
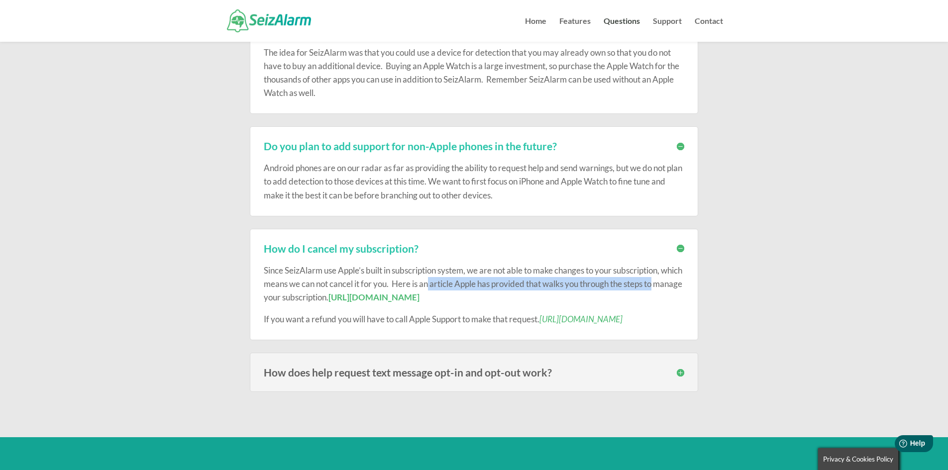
drag, startPoint x: 453, startPoint y: 280, endPoint x: 683, endPoint y: 280, distance: 229.4
click at [683, 280] on p "Since SeizAlarm use Apple’s built in subscription system, we are not able to ma…" at bounding box center [474, 288] width 421 height 49
click at [291, 283] on p "Since SeizAlarm use Apple’s built in subscription system, we are not able to ma…" at bounding box center [474, 288] width 421 height 49
drag, startPoint x: 280, startPoint y: 286, endPoint x: 321, endPoint y: 286, distance: 40.8
click at [321, 286] on p "Since SeizAlarm use Apple’s built in subscription system, we are not able to ma…" at bounding box center [474, 288] width 421 height 49
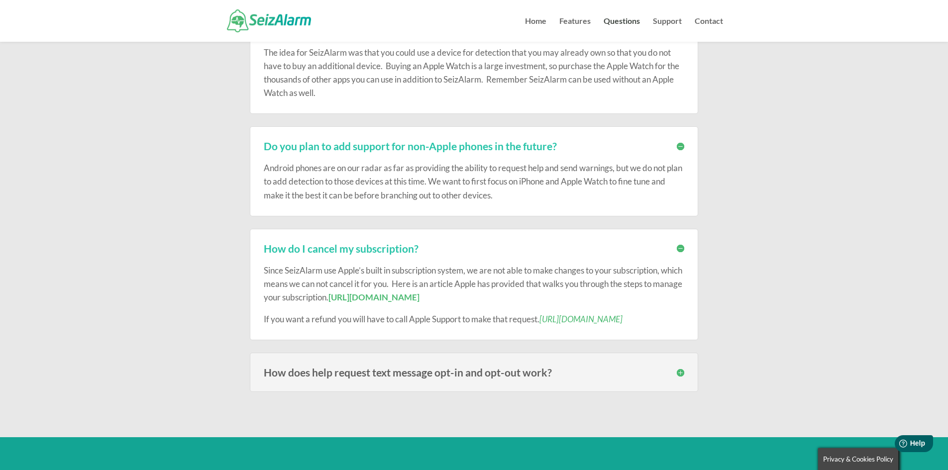
click at [344, 275] on p "Since SeizAlarm use Apple’s built in subscription system, we are not able to ma…" at bounding box center [474, 288] width 421 height 49
click at [466, 373] on h3 "How does help request text message opt-in and opt-out work?" at bounding box center [474, 372] width 421 height 10
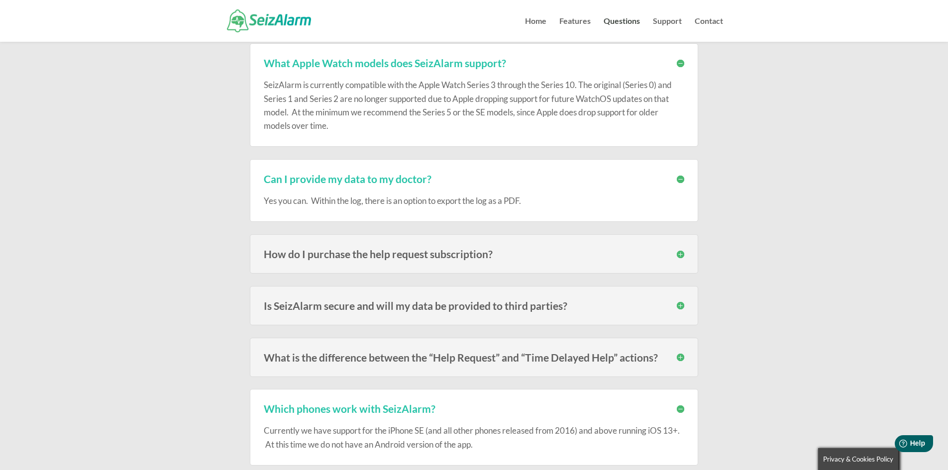
scroll to position [1244, 0]
